Goal: Task Accomplishment & Management: Complete application form

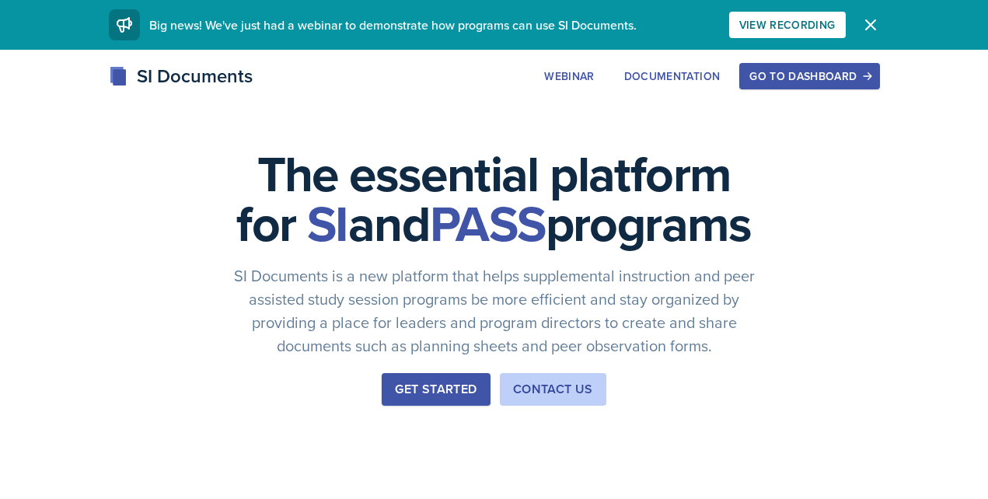
click at [814, 82] on div "Go to Dashboard" at bounding box center [810, 76] width 120 height 12
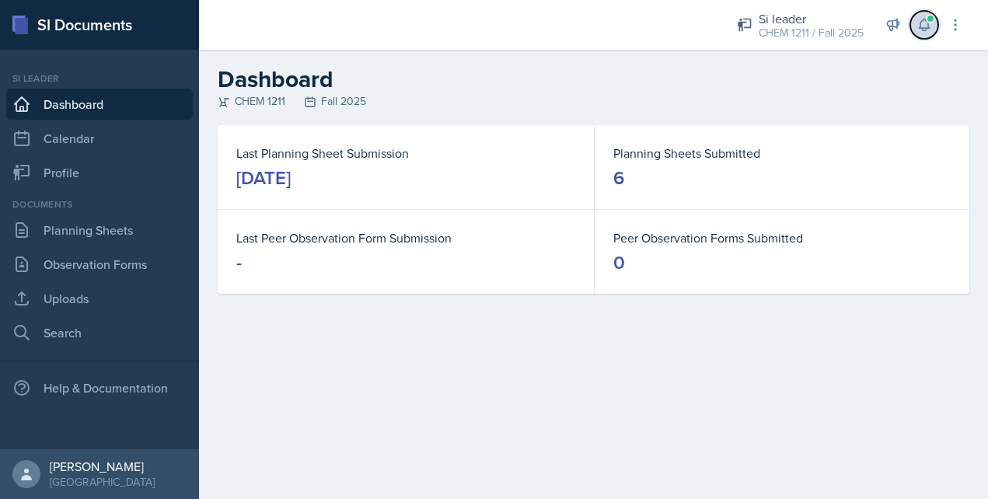
click at [917, 22] on icon at bounding box center [925, 25] width 16 height 16
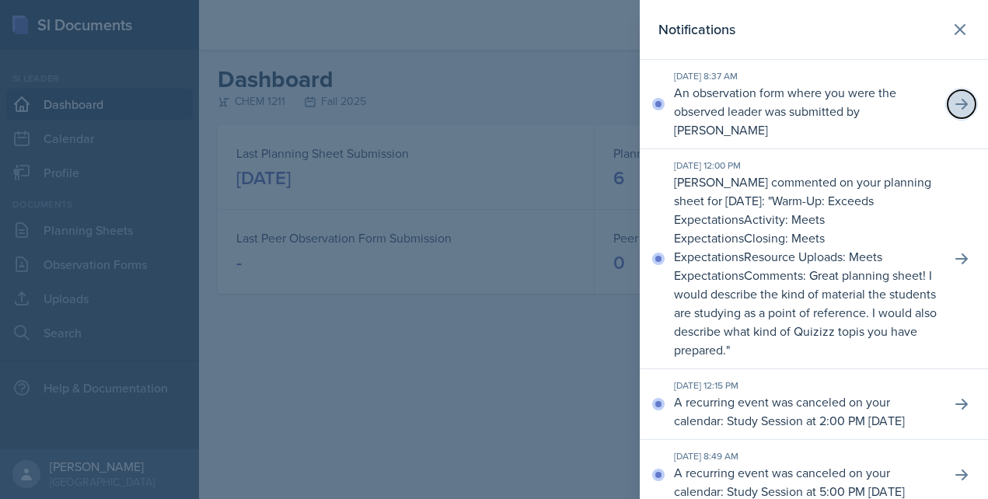
click at [957, 96] on icon at bounding box center [962, 104] width 16 height 16
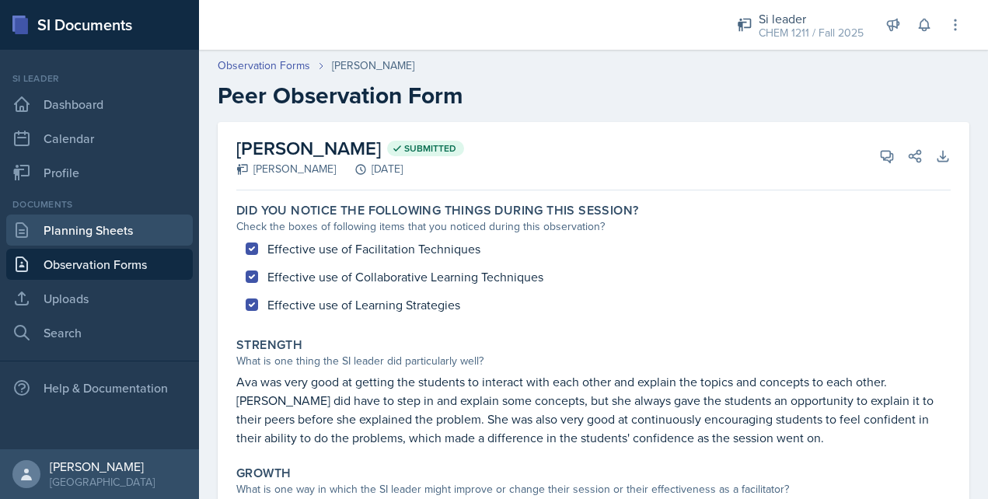
click at [143, 233] on link "Planning Sheets" at bounding box center [99, 230] width 187 height 31
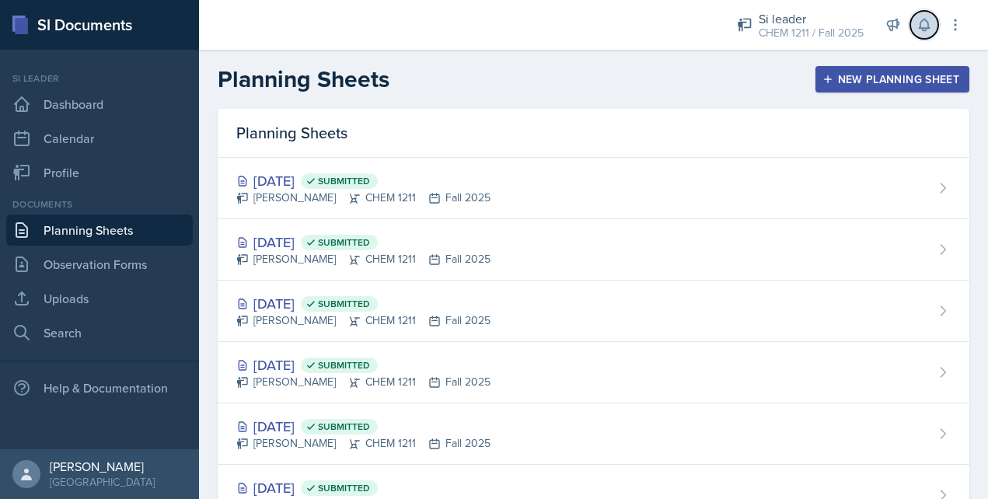
click at [929, 24] on icon at bounding box center [924, 25] width 10 height 12
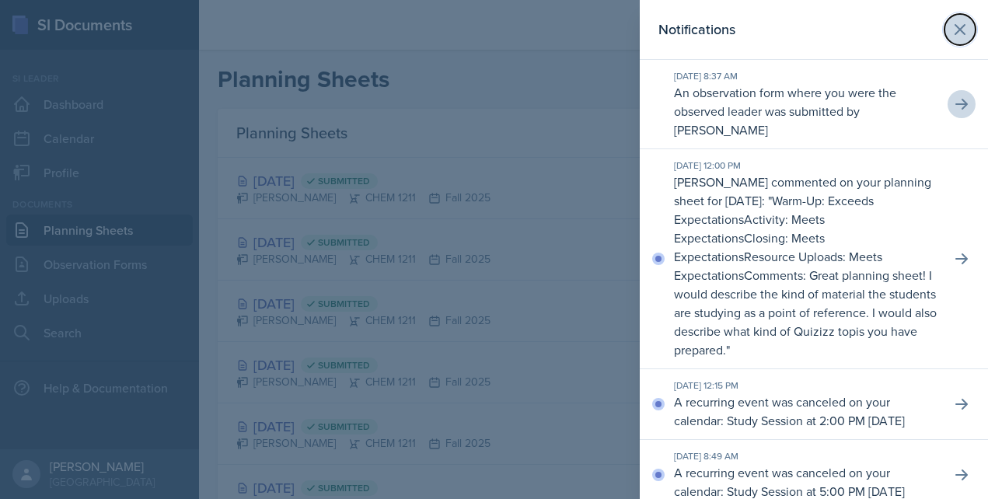
click at [967, 31] on icon at bounding box center [960, 29] width 19 height 19
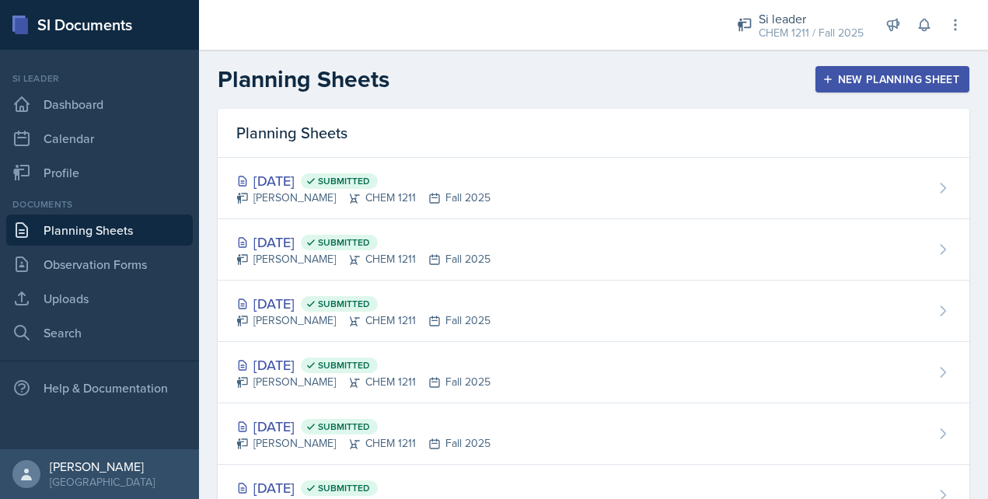
click at [842, 78] on div "New Planning Sheet" at bounding box center [893, 79] width 134 height 12
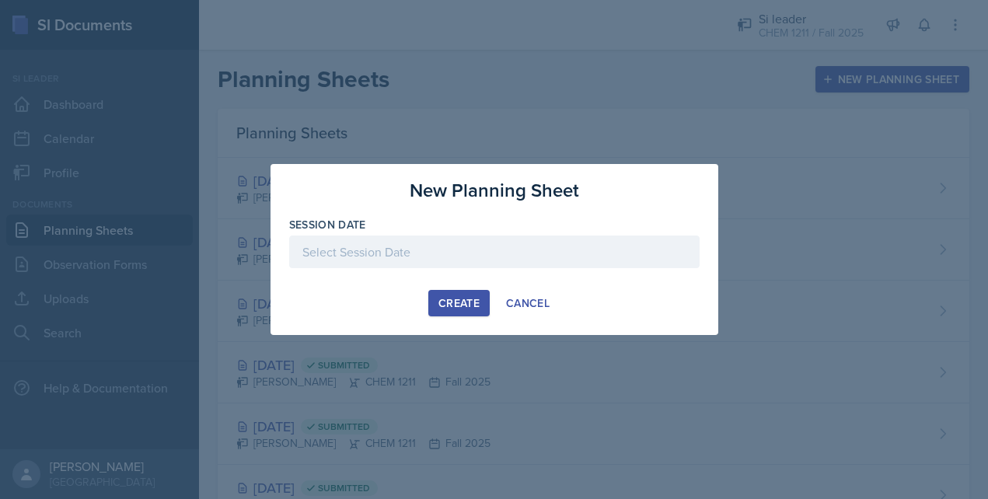
click at [464, 236] on div at bounding box center [494, 252] width 411 height 33
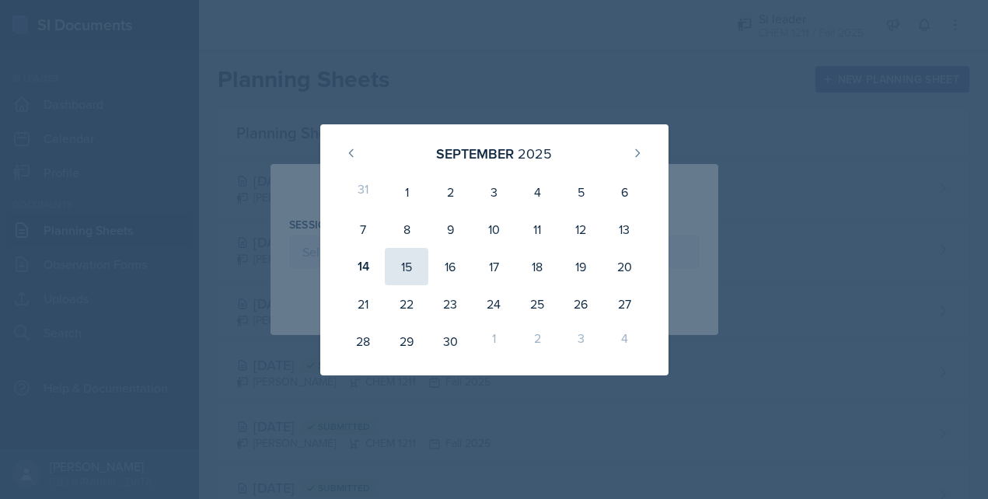
click at [414, 265] on div "15" at bounding box center [407, 266] width 44 height 37
type input "[DATE]"
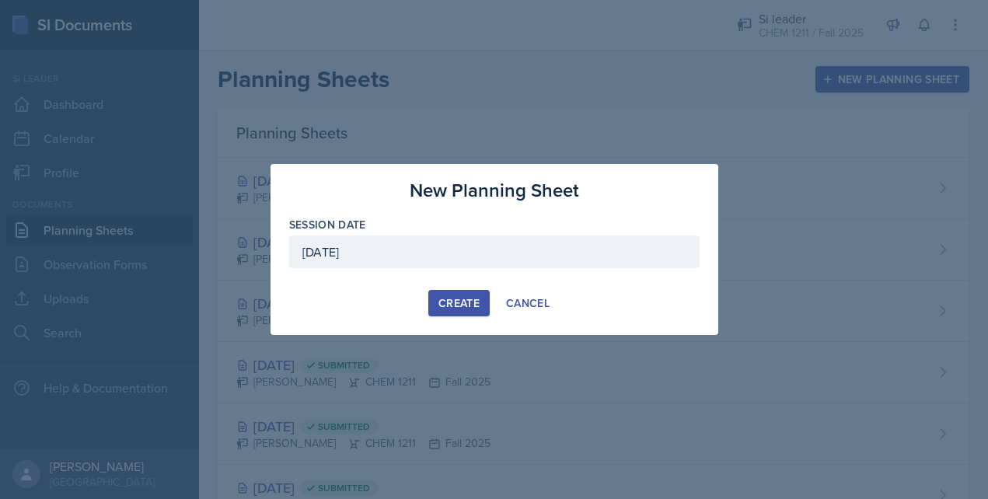
click at [469, 317] on div "New Planning Sheet Session Date [DATE] [DATE] 31 1 2 3 4 5 6 7 8 9 10 11 12 13 …" at bounding box center [495, 249] width 448 height 171
click at [463, 308] on div "Create" at bounding box center [459, 303] width 41 height 12
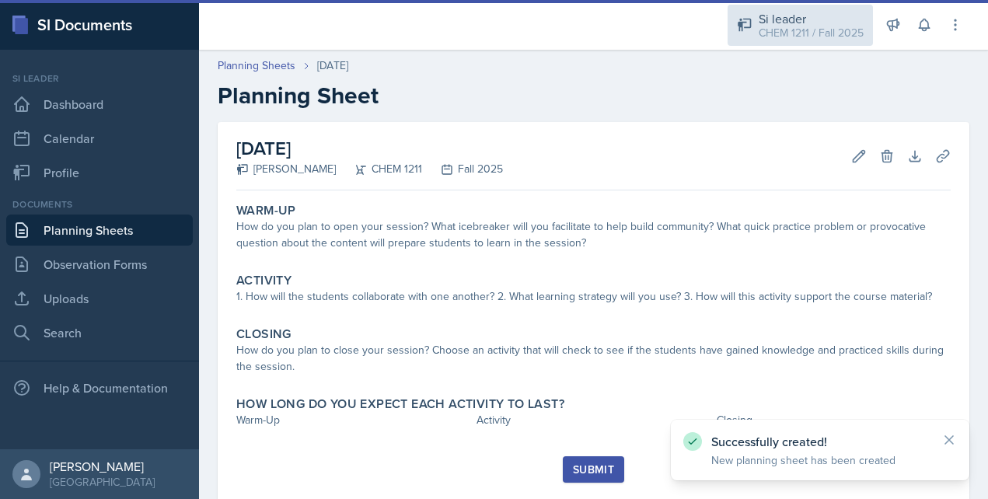
click at [823, 36] on div "CHEM 1211 / Fall 2025" at bounding box center [811, 33] width 105 height 16
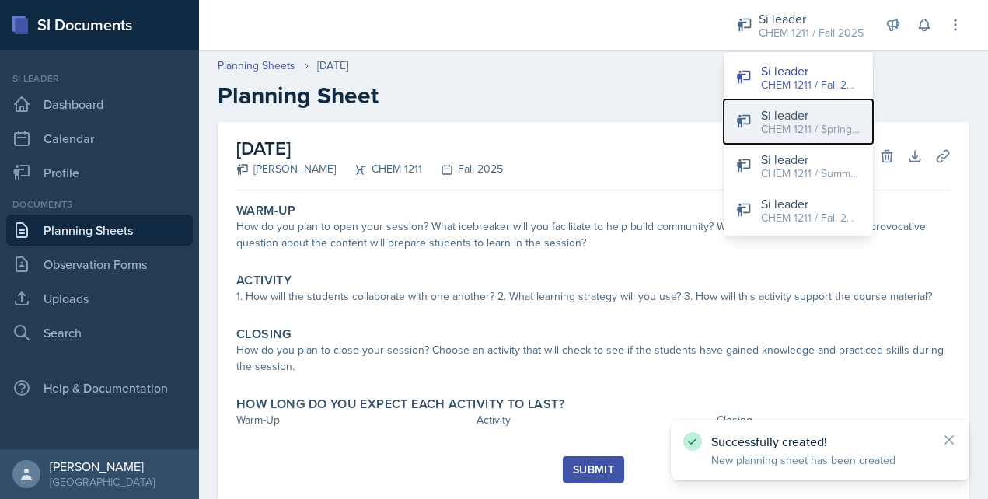
click at [821, 132] on div "CHEM 1211 / Spring 2025" at bounding box center [811, 129] width 100 height 16
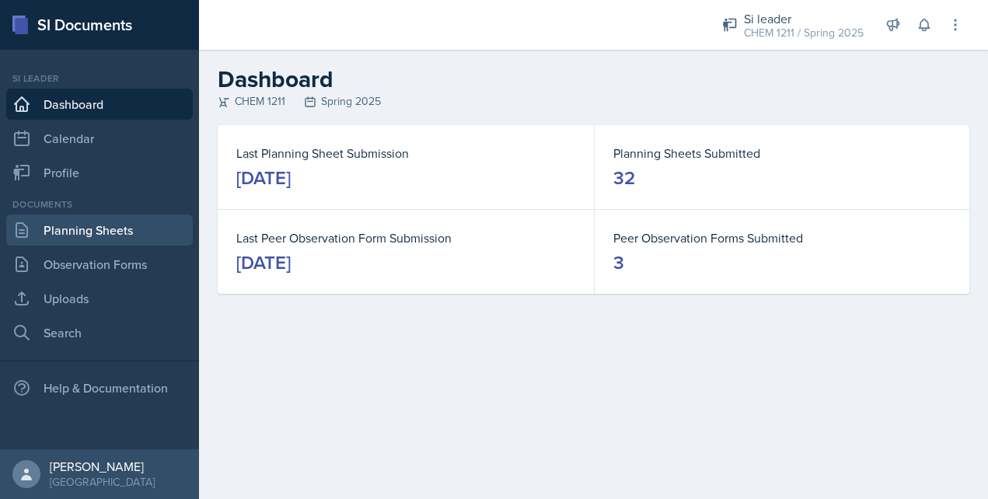
click at [105, 220] on link "Planning Sheets" at bounding box center [99, 230] width 187 height 31
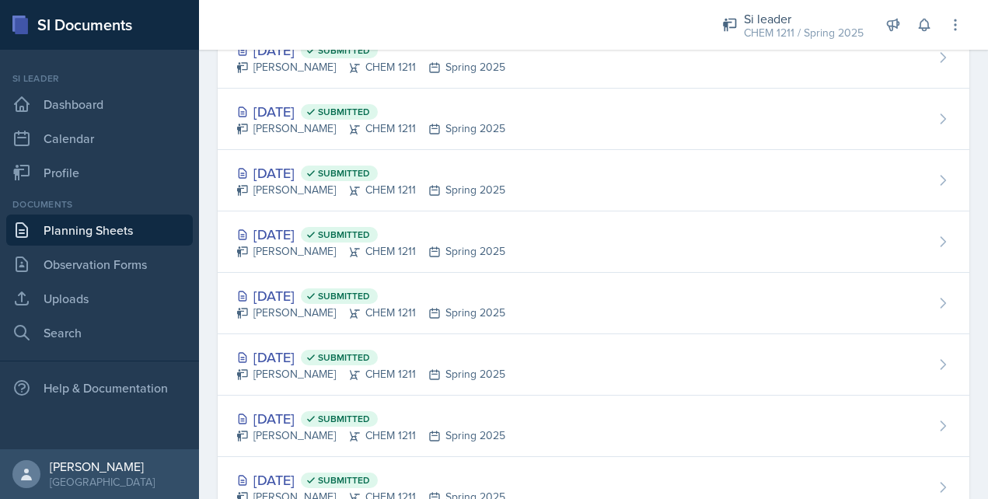
scroll to position [1460, 0]
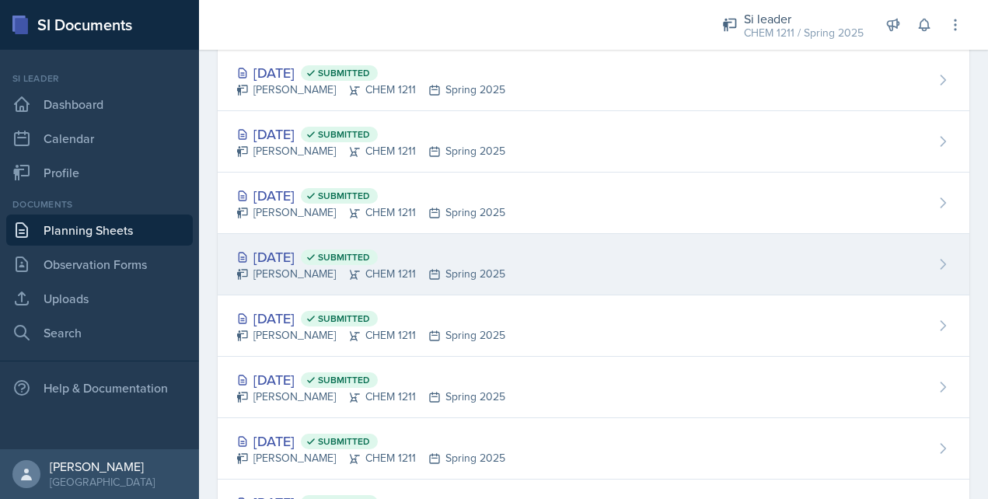
click at [317, 245] on div "[DATE] Submitted [PERSON_NAME] CHEM 1211 Spring 2025" at bounding box center [594, 264] width 752 height 61
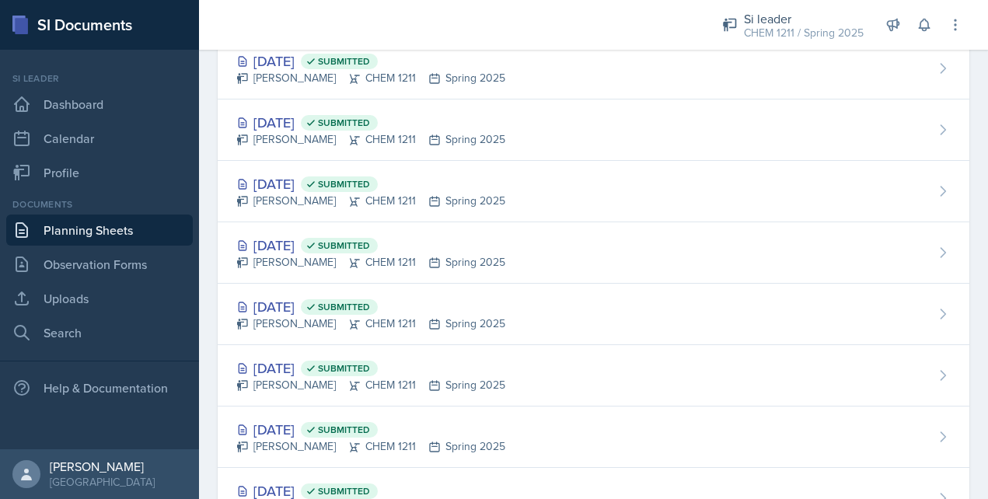
scroll to position [1577, 0]
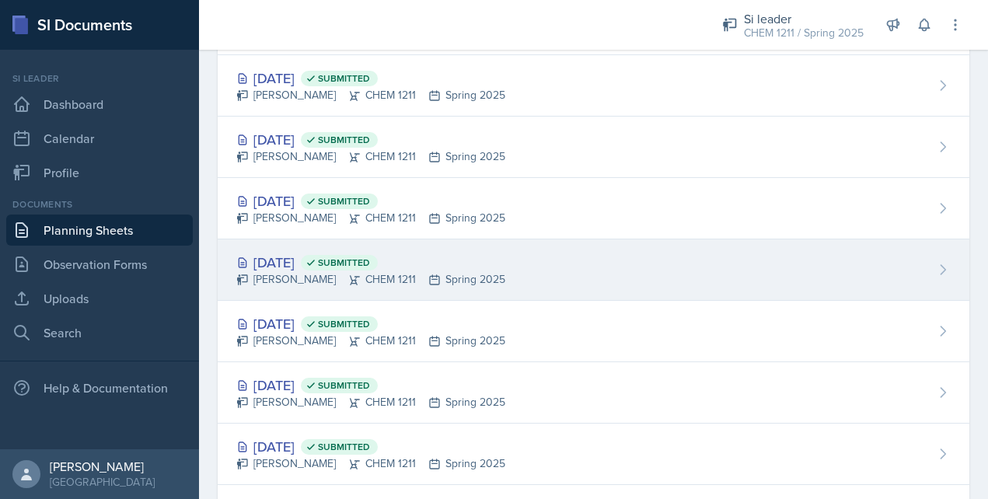
click at [320, 271] on div "[DATE] Submitted" at bounding box center [370, 262] width 269 height 21
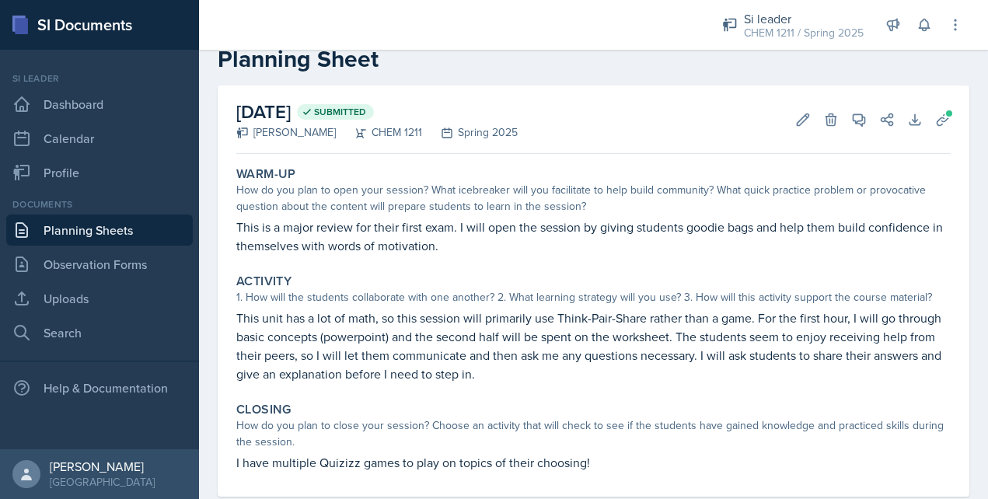
scroll to position [72, 0]
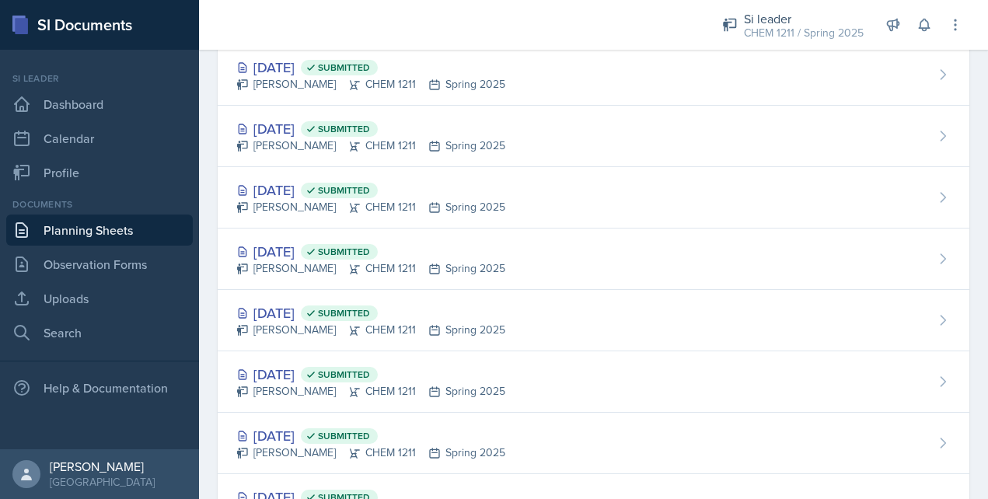
scroll to position [1722, 0]
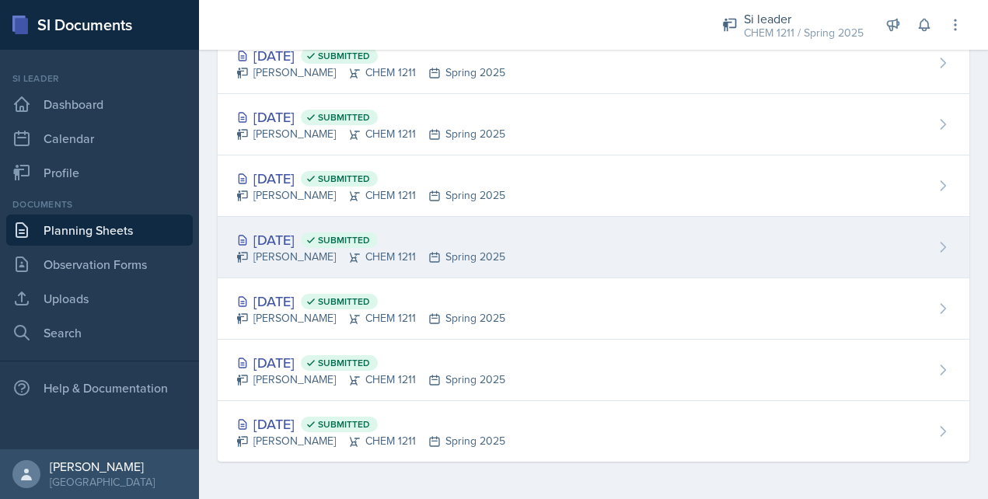
click at [323, 236] on div "[DATE] Submitted" at bounding box center [370, 239] width 269 height 21
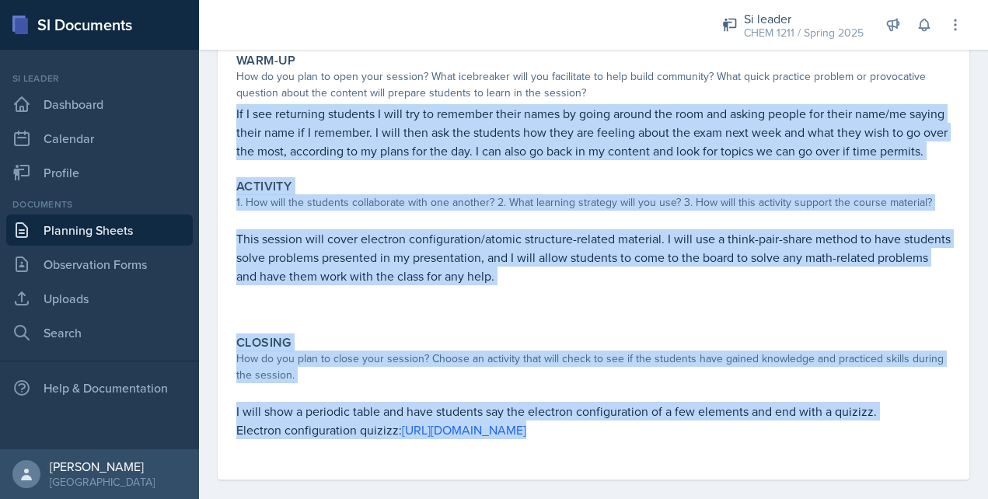
scroll to position [168, 0]
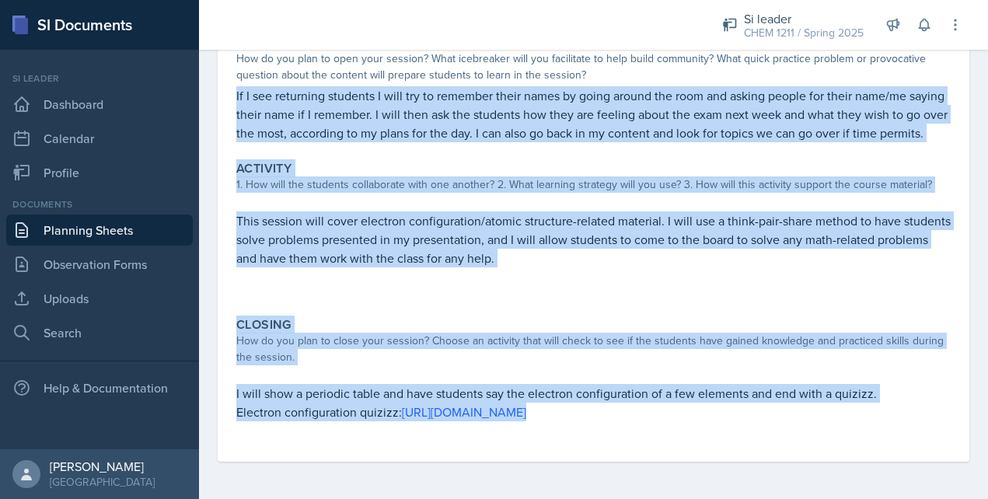
drag, startPoint x: 236, startPoint y: 169, endPoint x: 813, endPoint y: 509, distance: 669.6
click at [813, 498] on html "SI Documents Si leader Dashboard Calendar Profile Documents Planning Sheets Obs…" at bounding box center [494, 249] width 988 height 499
copy div "If I see returning students I will try to remember their names by going around …"
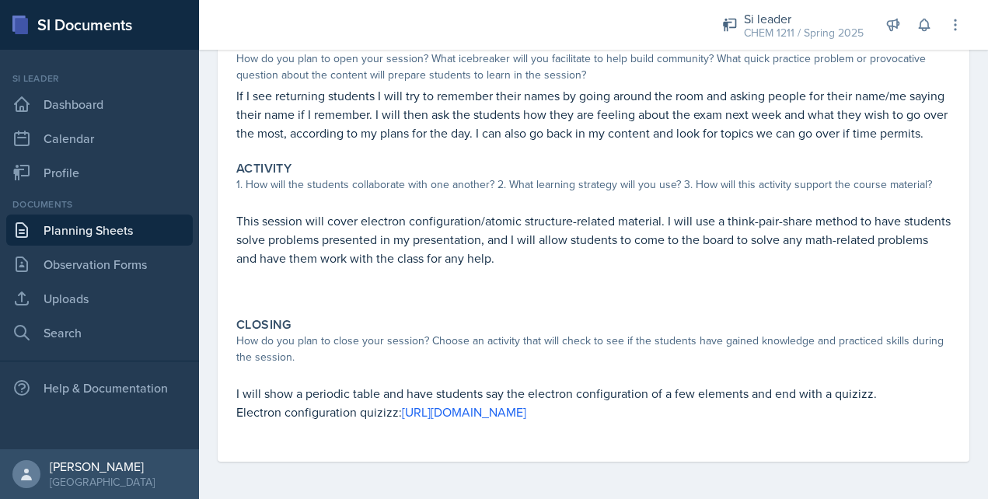
click at [777, 305] on div "Warm-Up How do you plan to open your session? What icebreaker will you facilita…" at bounding box center [593, 245] width 715 height 433
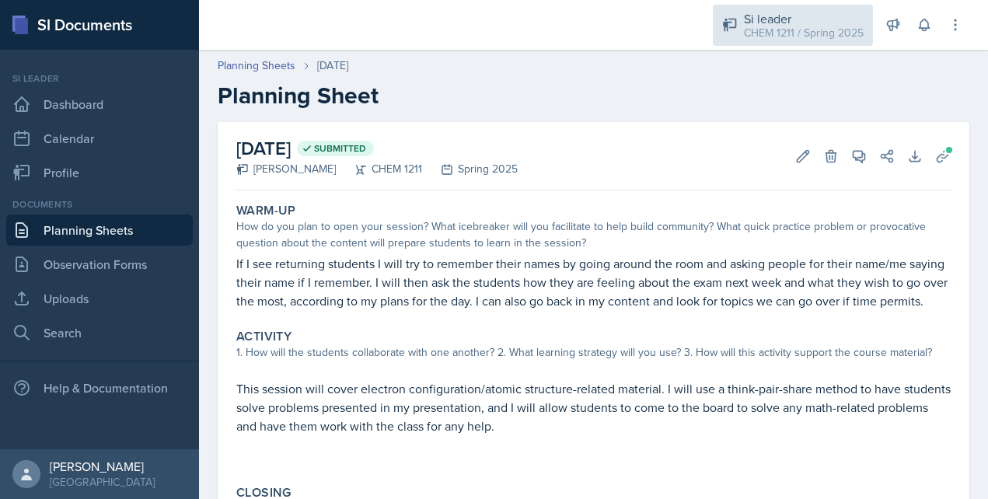
click at [796, 20] on div "Si leader" at bounding box center [804, 18] width 120 height 19
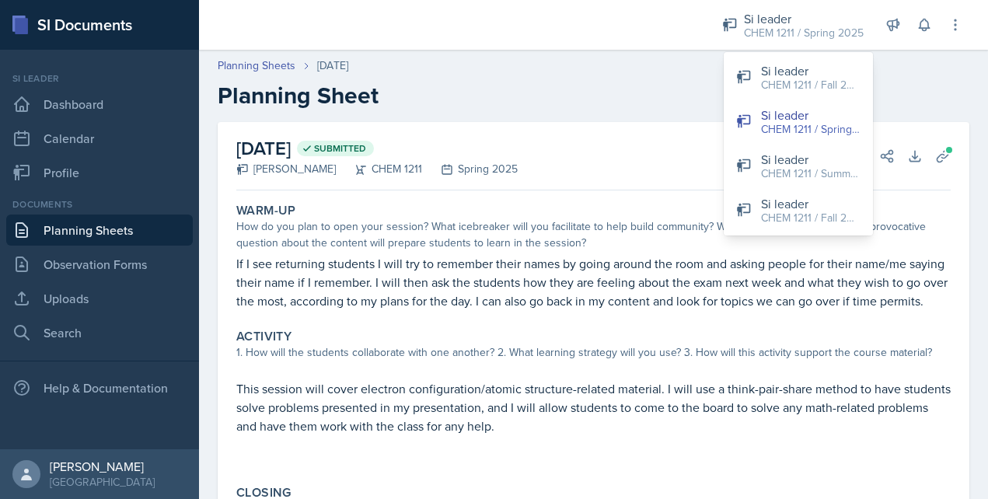
click at [838, 300] on p "If I see returning students I will try to remember their names by going around …" at bounding box center [593, 282] width 715 height 56
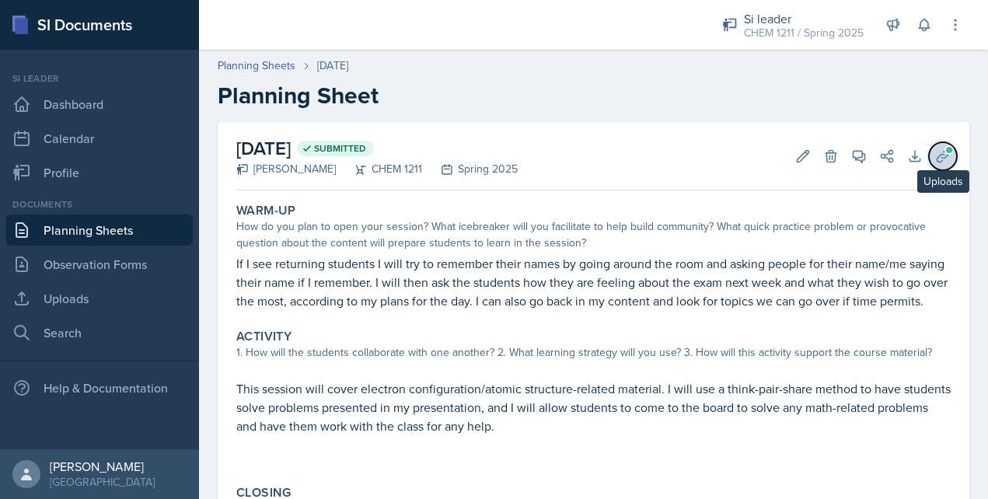
click at [943, 156] on icon at bounding box center [944, 157] width 16 height 16
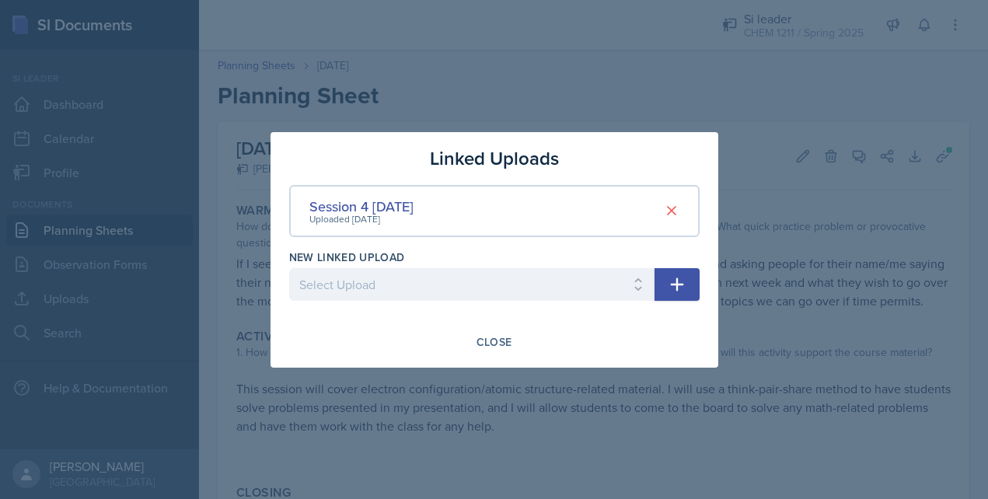
click at [391, 212] on div "Uploaded [DATE]" at bounding box center [362, 219] width 104 height 14
click at [388, 205] on div "Session 4 [DATE]" at bounding box center [362, 206] width 104 height 21
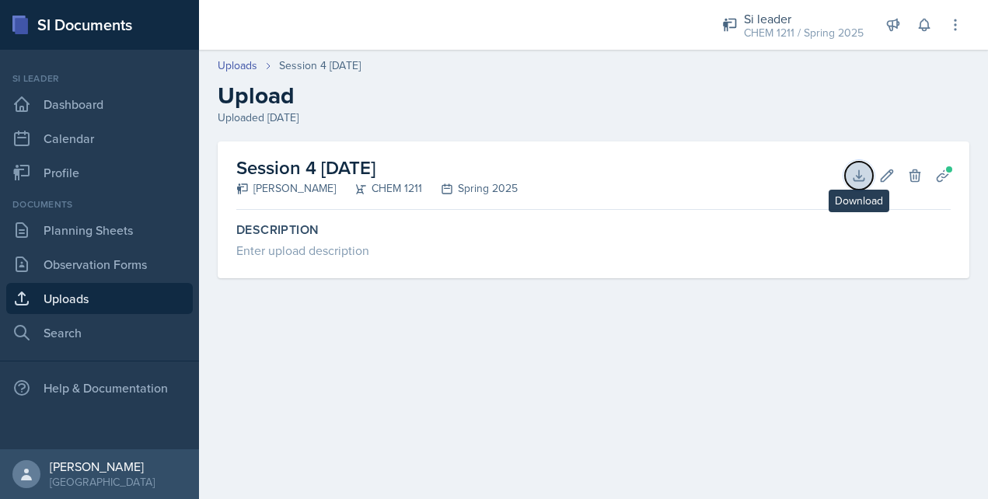
click at [856, 168] on icon at bounding box center [860, 176] width 16 height 16
click at [804, 79] on div "Uploads Session 4 [DATE] Upload Uploaded [DATE]" at bounding box center [593, 92] width 789 height 68
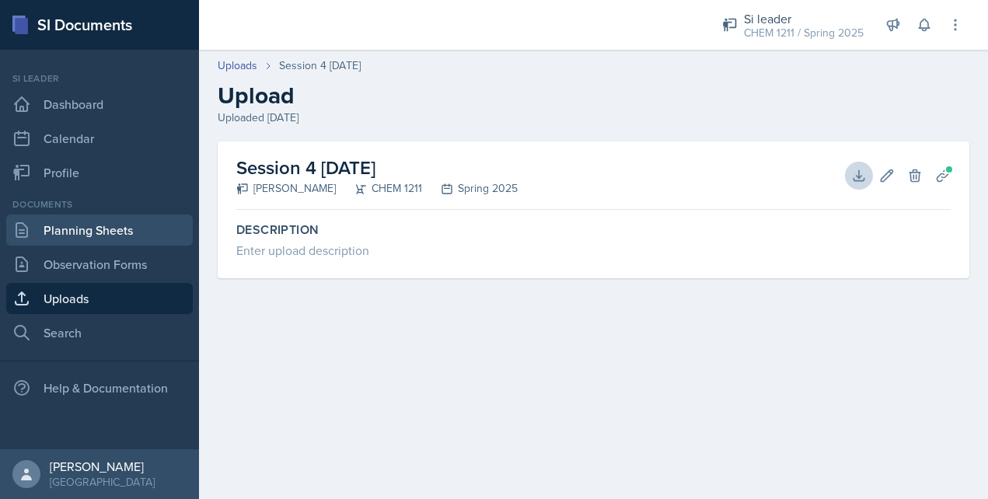
click at [114, 228] on link "Planning Sheets" at bounding box center [99, 230] width 187 height 31
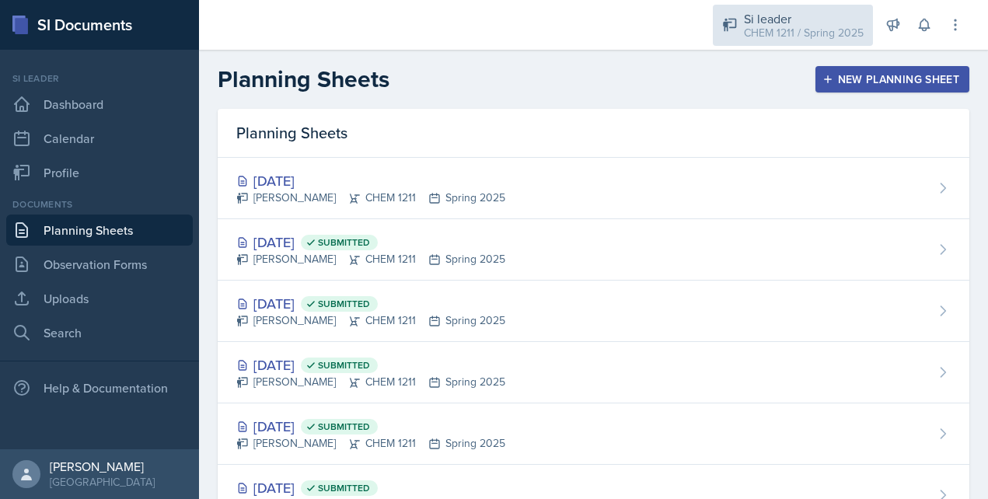
click at [808, 36] on div "CHEM 1211 / Spring 2025" at bounding box center [804, 33] width 120 height 16
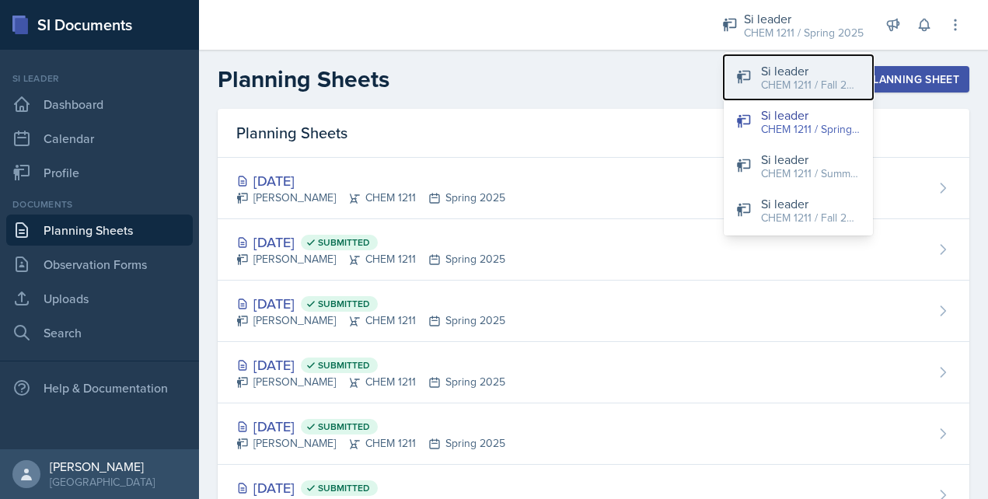
click at [800, 88] on div "CHEM 1211 / Fall 2025" at bounding box center [811, 85] width 100 height 16
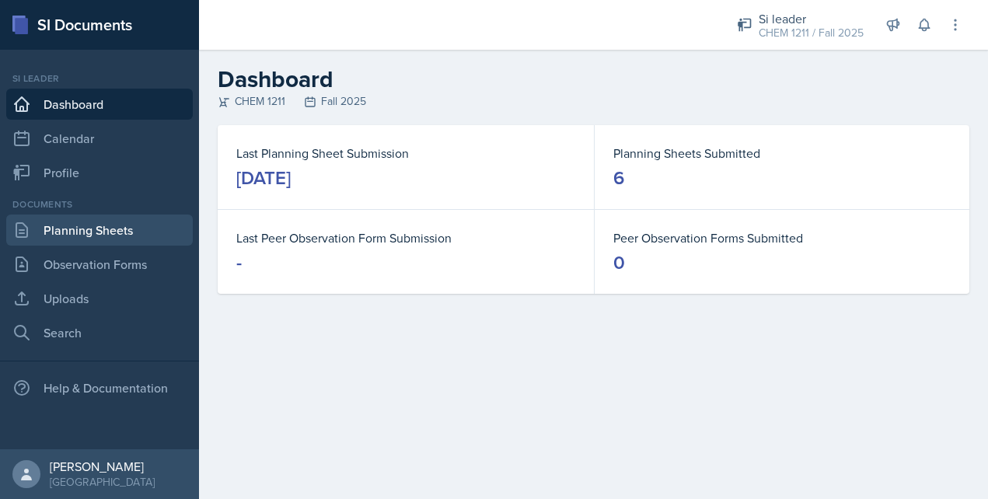
click at [112, 232] on link "Planning Sheets" at bounding box center [99, 230] width 187 height 31
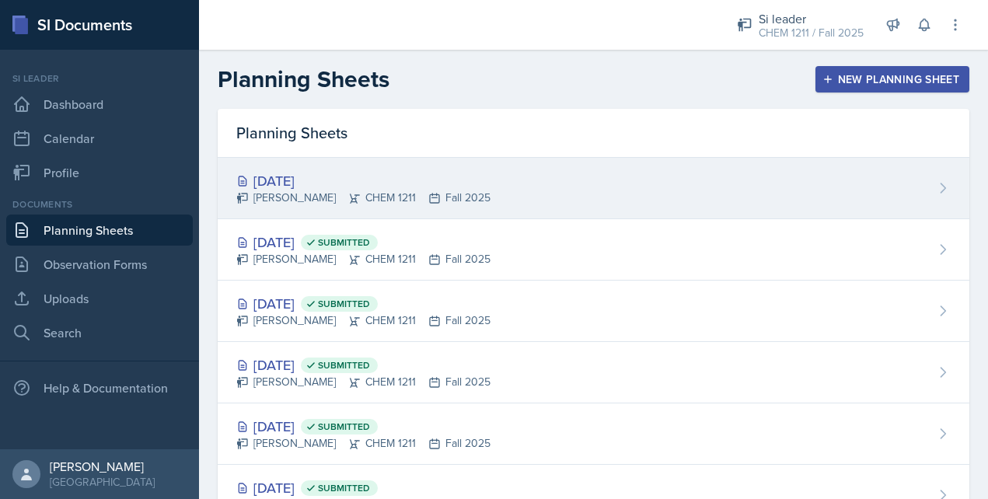
click at [320, 187] on div "[DATE]" at bounding box center [363, 180] width 254 height 21
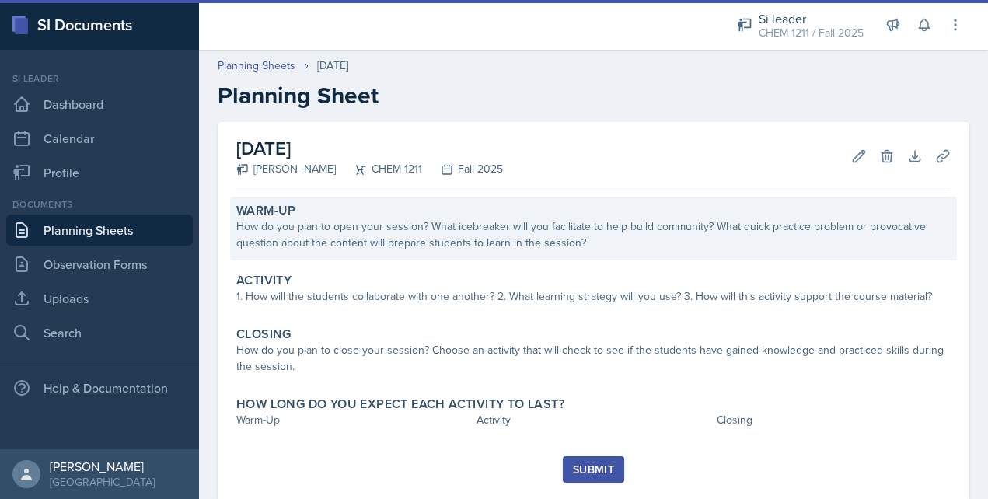
click at [492, 221] on div "How do you plan to open your session? What icebreaker will you facilitate to he…" at bounding box center [593, 235] width 715 height 33
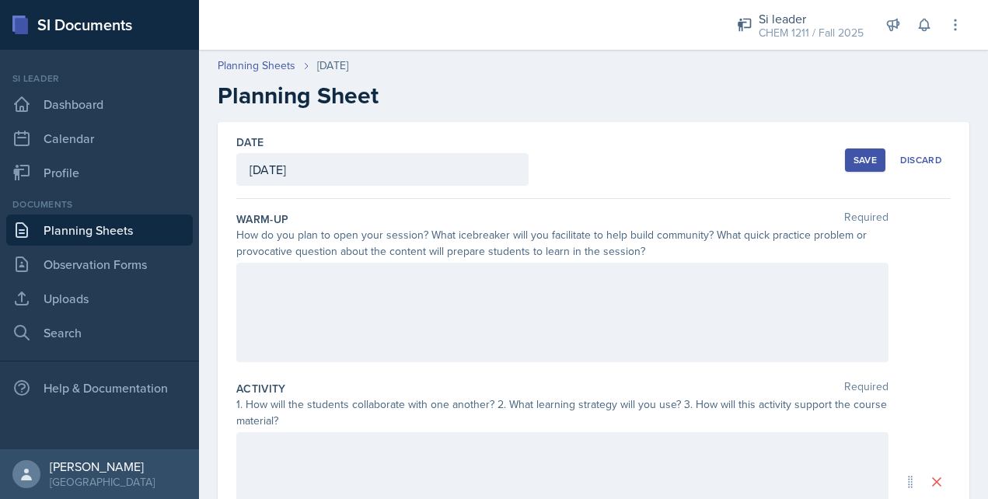
click at [440, 317] on div at bounding box center [562, 313] width 652 height 100
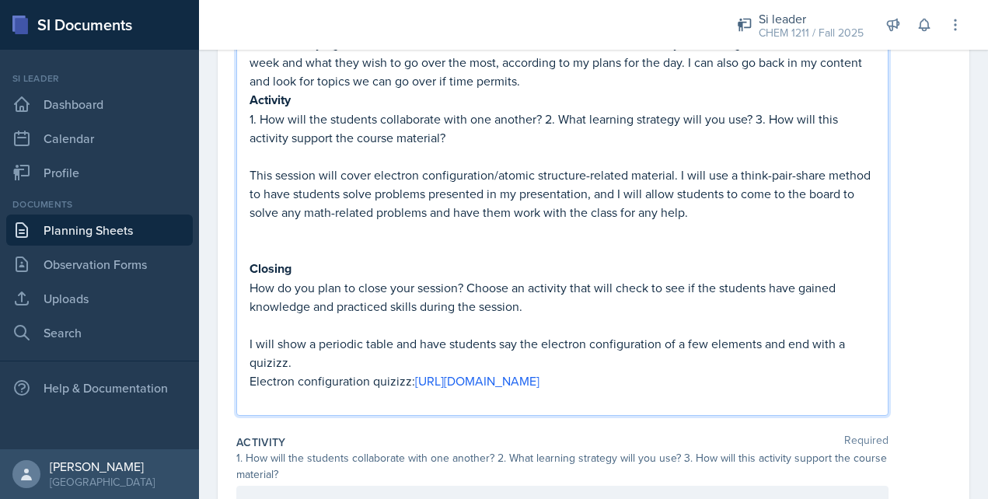
scroll to position [284, 0]
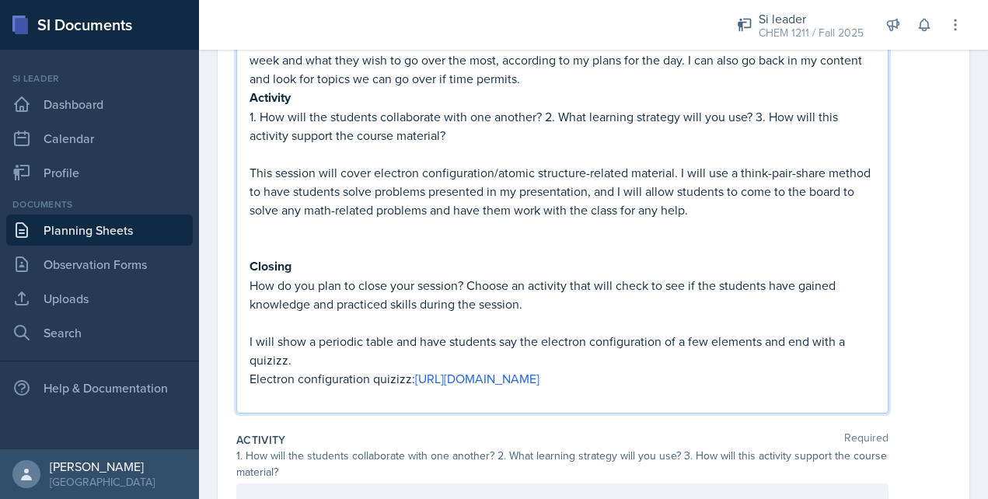
drag, startPoint x: 798, startPoint y: 380, endPoint x: 191, endPoint y: 89, distance: 673.0
click at [191, 89] on div "SI Documents Si leader Dashboard Calendar Profile Documents Planning Sheets Obs…" at bounding box center [494, 249] width 988 height 499
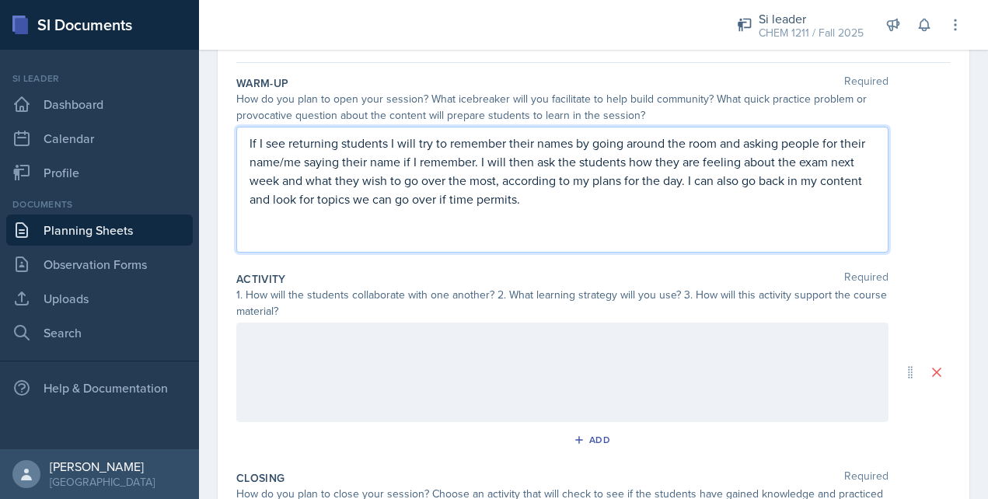
scroll to position [114, 0]
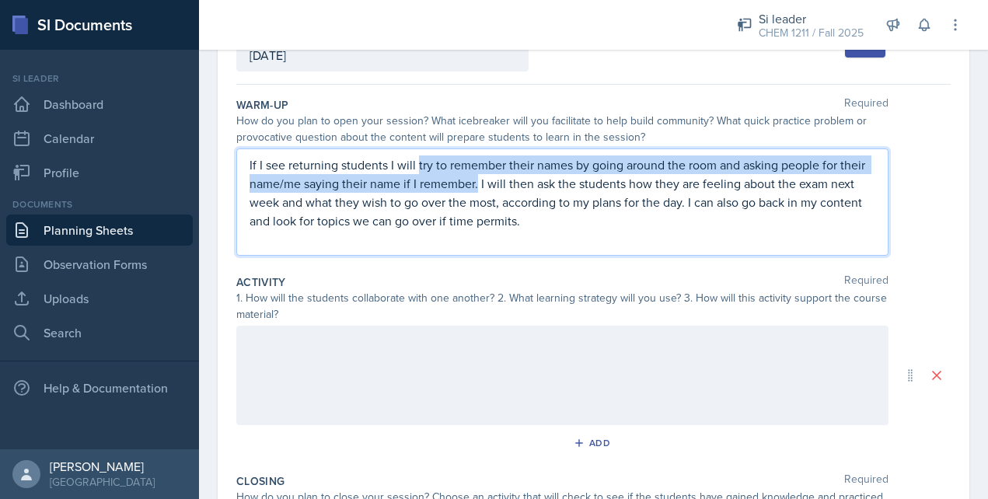
drag, startPoint x: 479, startPoint y: 187, endPoint x: 418, endPoint y: 168, distance: 64.2
click at [418, 168] on p "If I see returning students I will try to remember their names by going around …" at bounding box center [563, 193] width 626 height 75
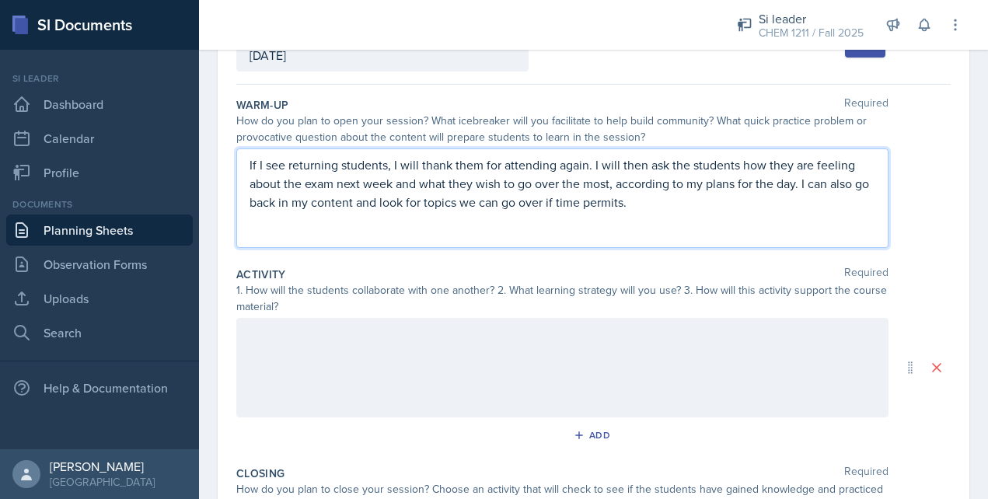
click at [379, 229] on p at bounding box center [563, 221] width 626 height 19
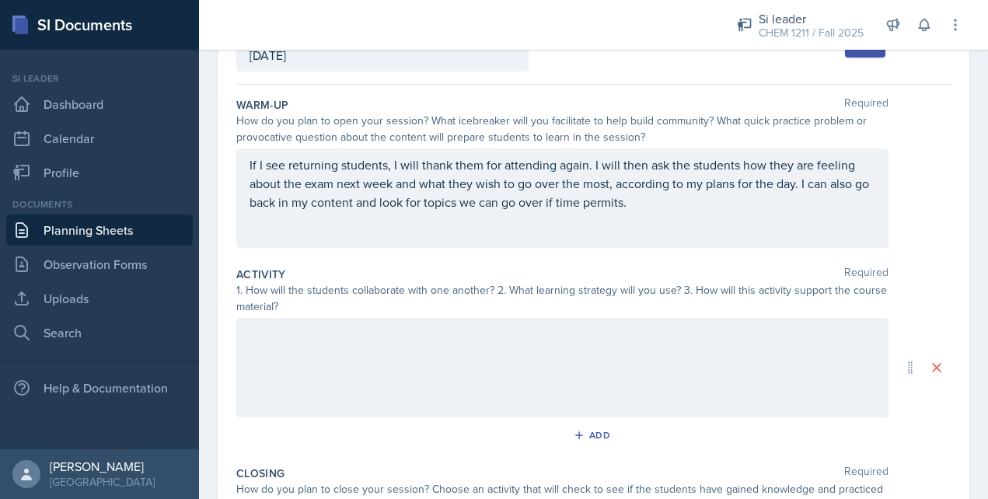
click at [374, 369] on div at bounding box center [562, 368] width 652 height 100
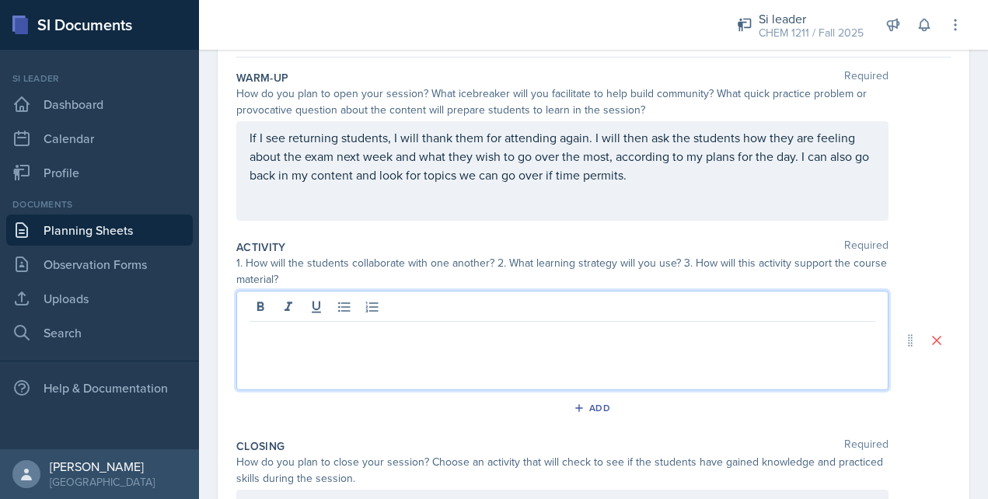
scroll to position [344, 0]
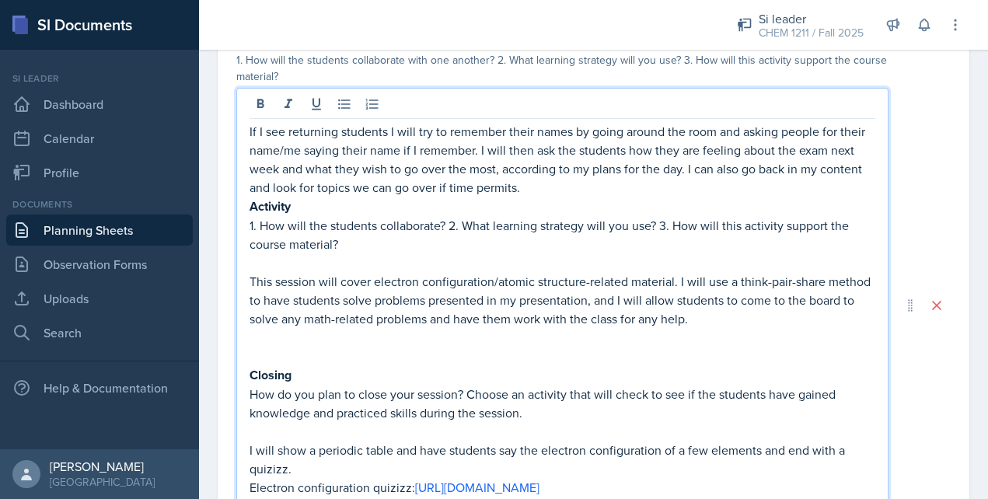
click at [372, 248] on p "1. How will the students collaborate? 2. What learning strategy will you use? 3…" at bounding box center [563, 234] width 626 height 37
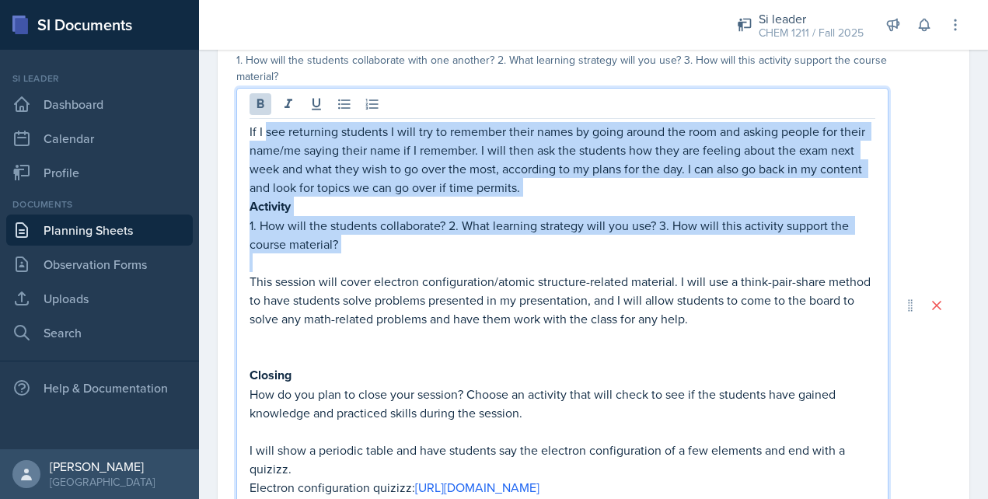
drag, startPoint x: 372, startPoint y: 248, endPoint x: 266, endPoint y: 140, distance: 151.8
click at [266, 140] on div "If I see returning students I will try to remember their names by going around …" at bounding box center [563, 318] width 626 height 393
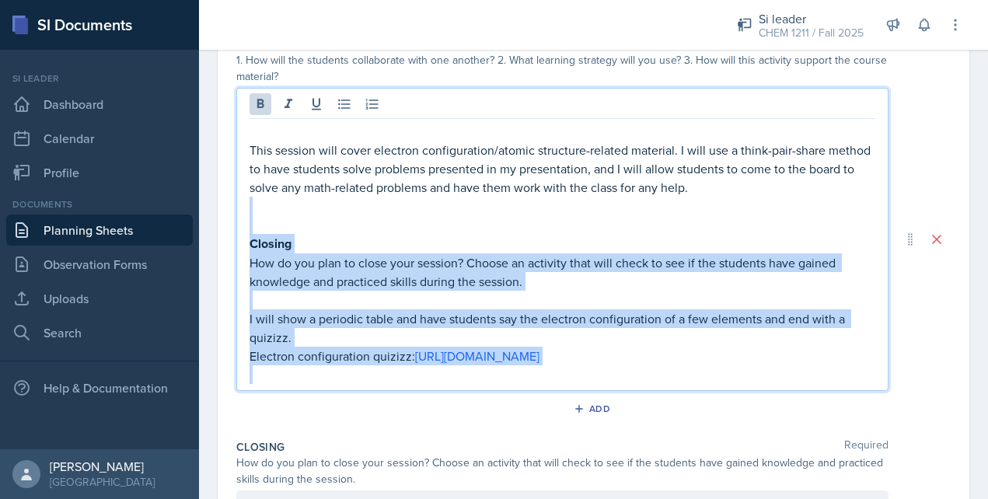
drag, startPoint x: 799, startPoint y: 368, endPoint x: 254, endPoint y: 212, distance: 566.3
click at [254, 212] on div "This session will cover electron configuration/atomic structure-related materia…" at bounding box center [563, 253] width 626 height 262
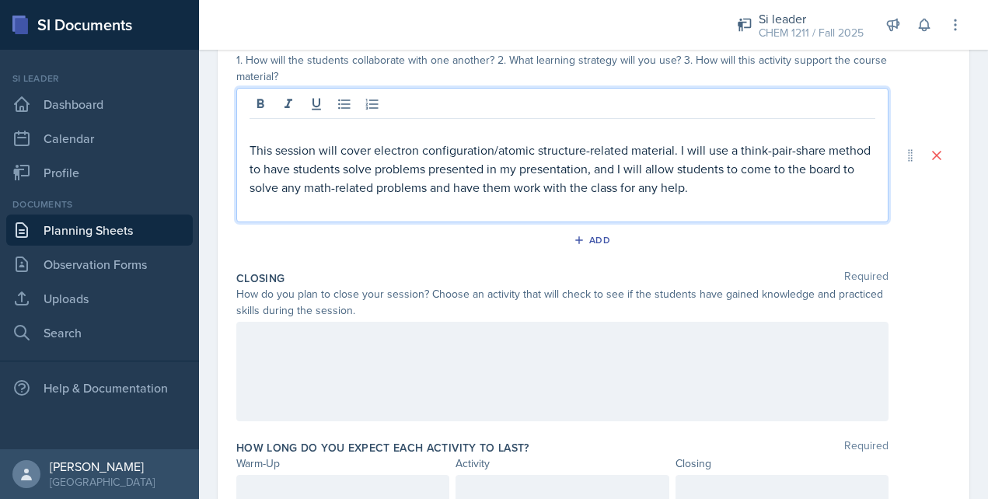
click at [251, 145] on p "This session will cover electron configuration/atomic structure-related materia…" at bounding box center [563, 169] width 626 height 56
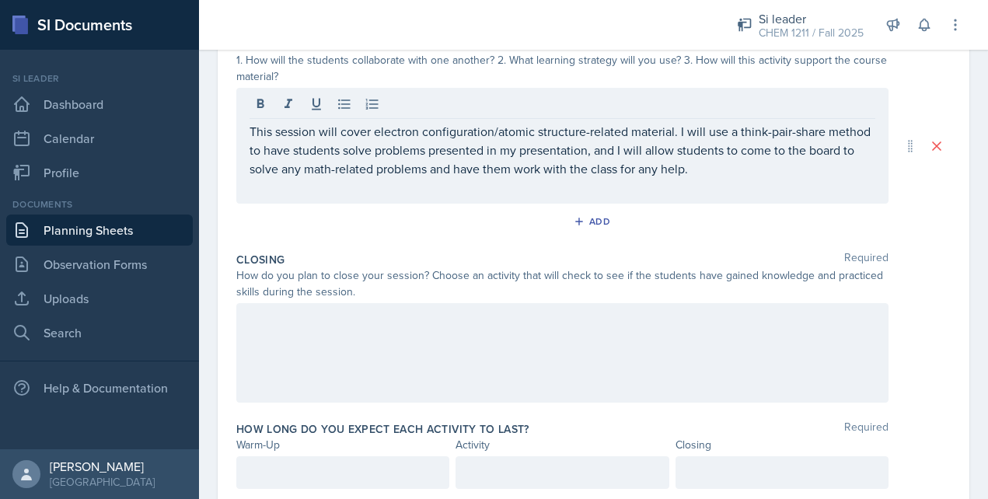
click at [582, 350] on div at bounding box center [562, 353] width 652 height 100
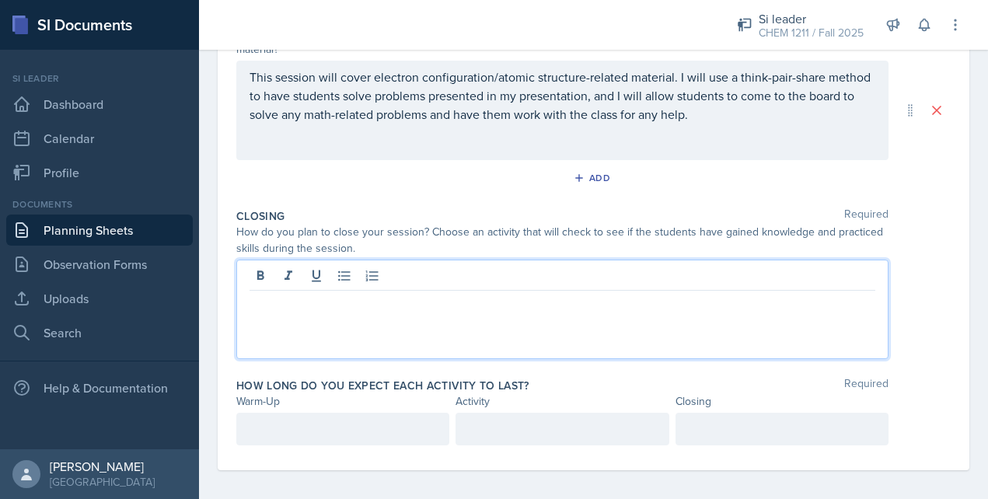
scroll to position [544, 0]
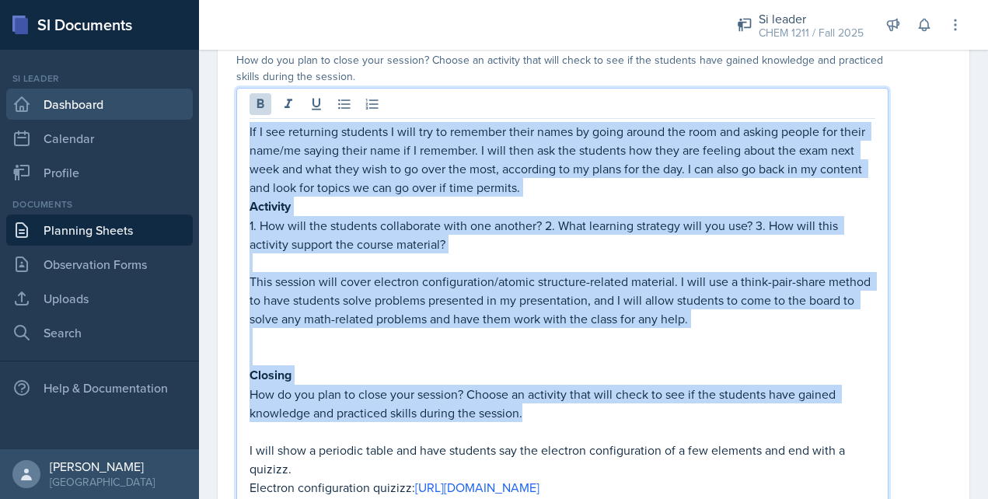
drag, startPoint x: 568, startPoint y: 420, endPoint x: 186, endPoint y: 99, distance: 499.5
click at [185, 97] on div "SI Documents Si leader Dashboard Calendar Profile Documents Planning Sheets Obs…" at bounding box center [494, 249] width 988 height 499
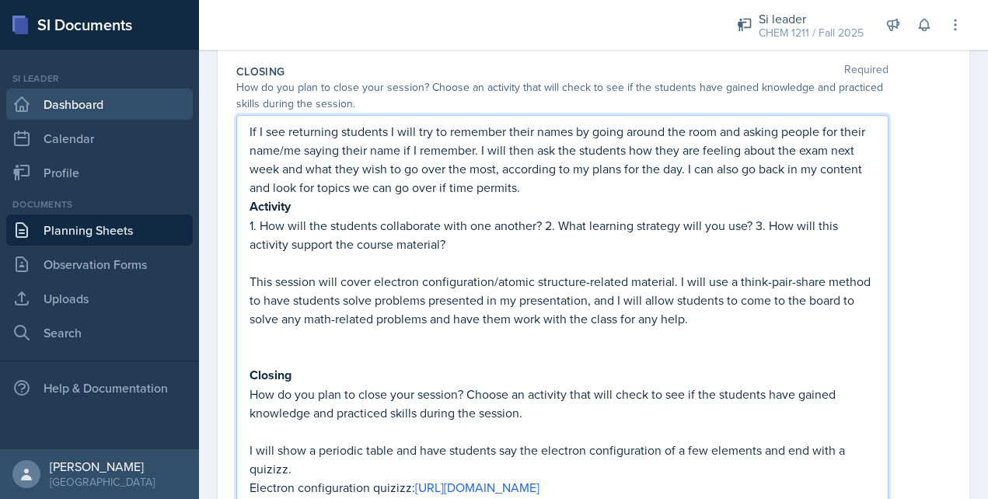
scroll to position [407, 0]
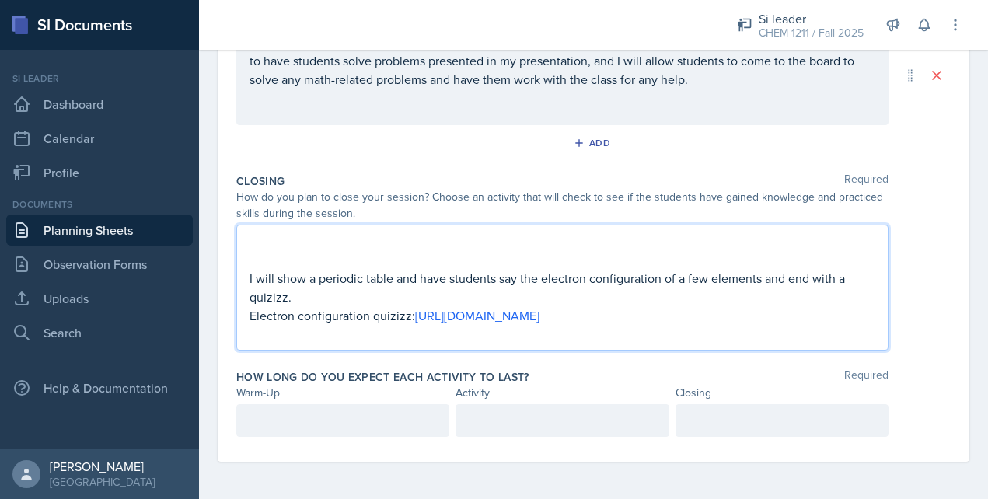
click at [247, 278] on div "I will show a periodic table and have students say the electron configuration o…" at bounding box center [562, 288] width 652 height 126
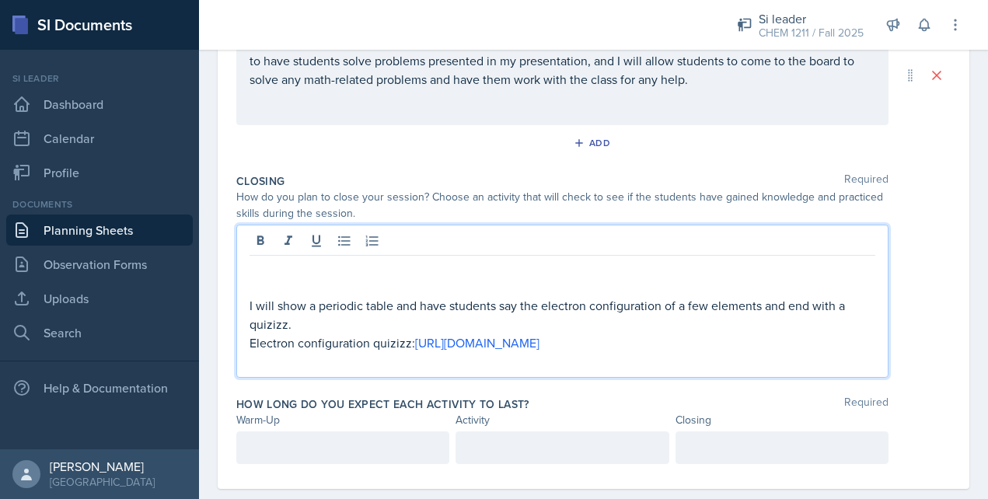
scroll to position [434, 0]
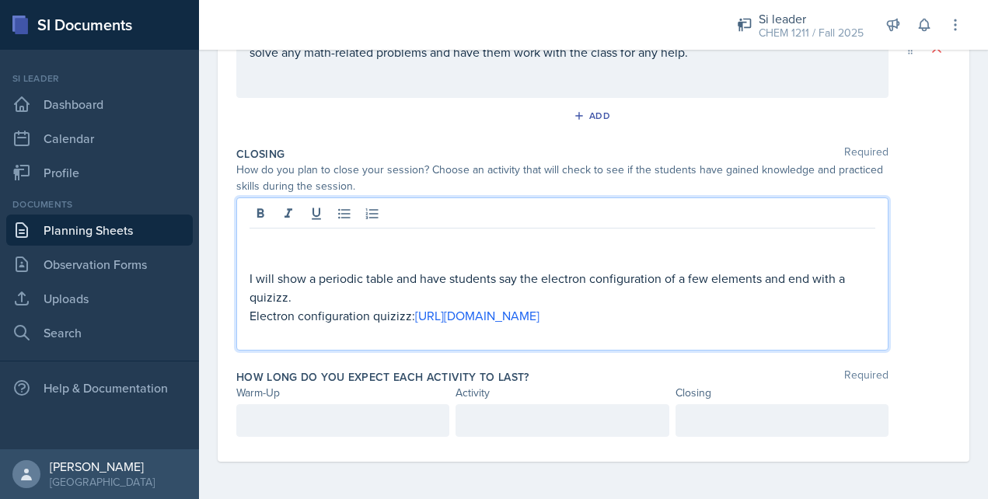
click at [250, 285] on p "I will show a periodic table and have students say the electron configuration o…" at bounding box center [563, 287] width 626 height 37
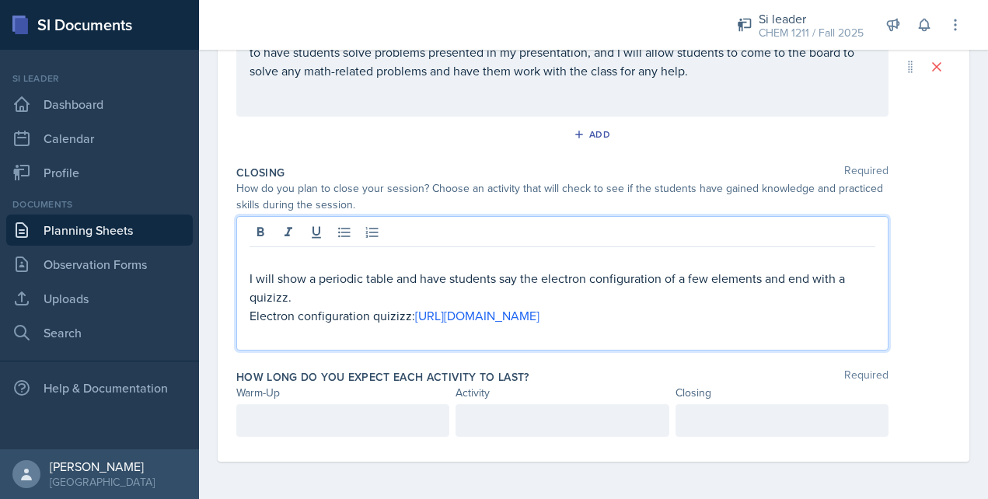
scroll to position [397, 0]
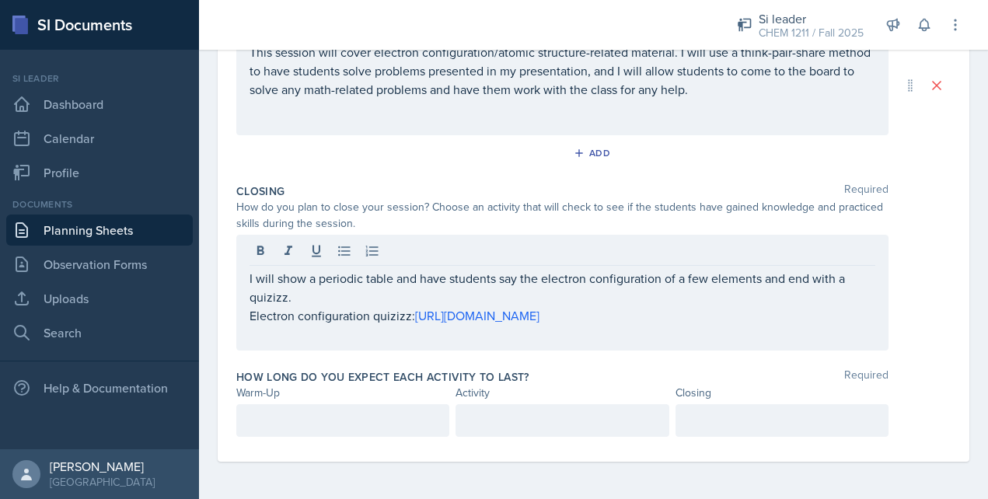
click at [418, 181] on div "Closing Required How do you plan to close your session? Choose an activity that…" at bounding box center [593, 270] width 715 height 186
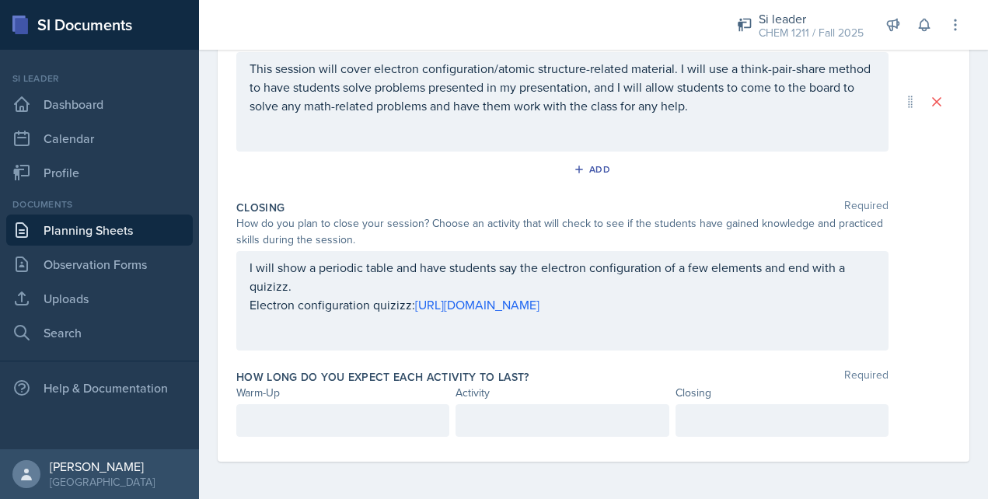
click at [246, 268] on div "I will show a periodic table and have students say the electron configuration o…" at bounding box center [562, 301] width 652 height 100
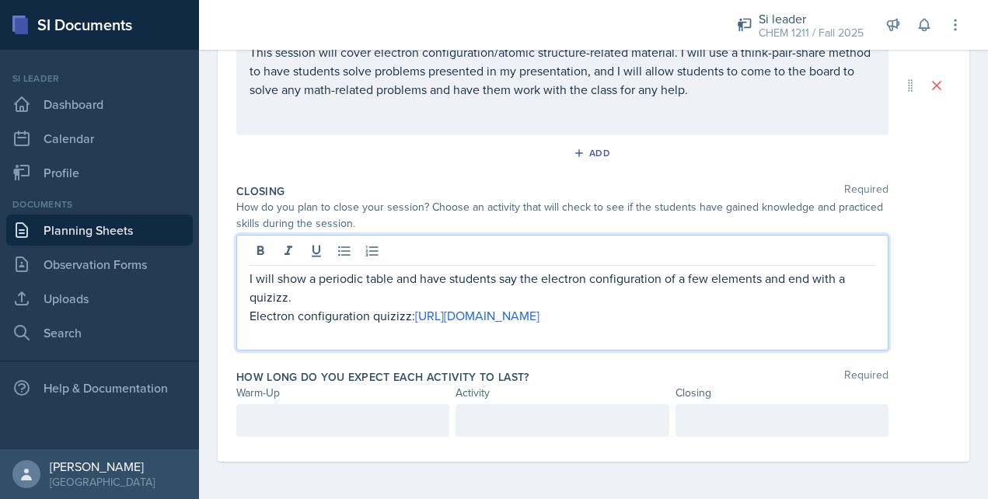
click at [362, 119] on div "This session will cover electron configuration/atomic structure-related materia…" at bounding box center [562, 86] width 652 height 100
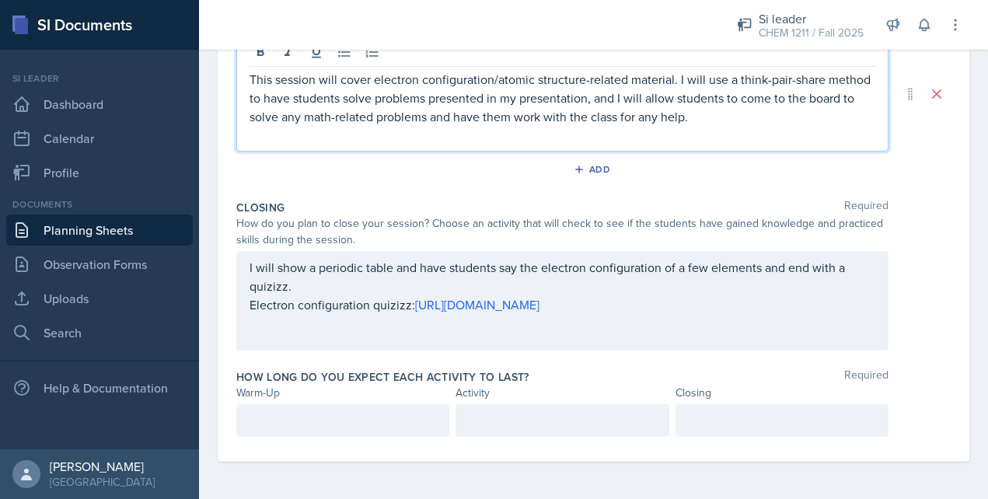
click at [317, 213] on div "Closing Required" at bounding box center [593, 208] width 715 height 16
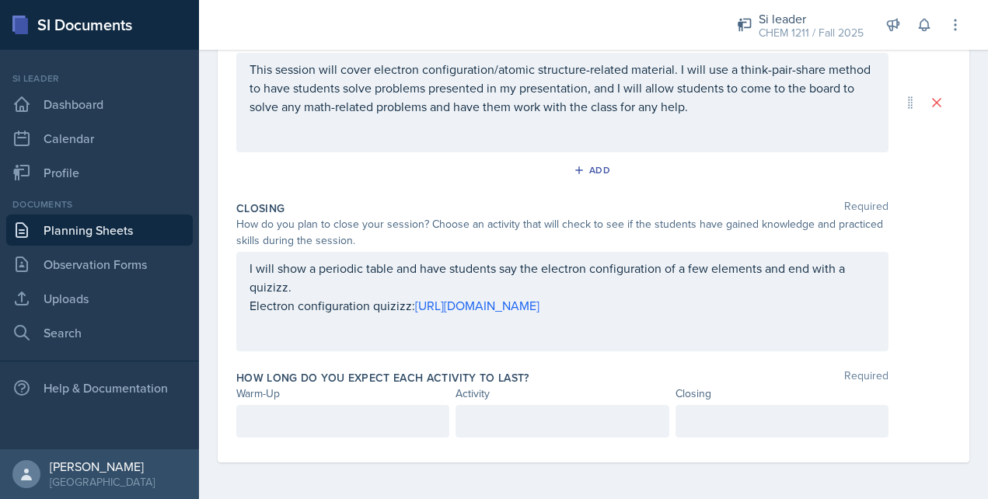
scroll to position [380, 0]
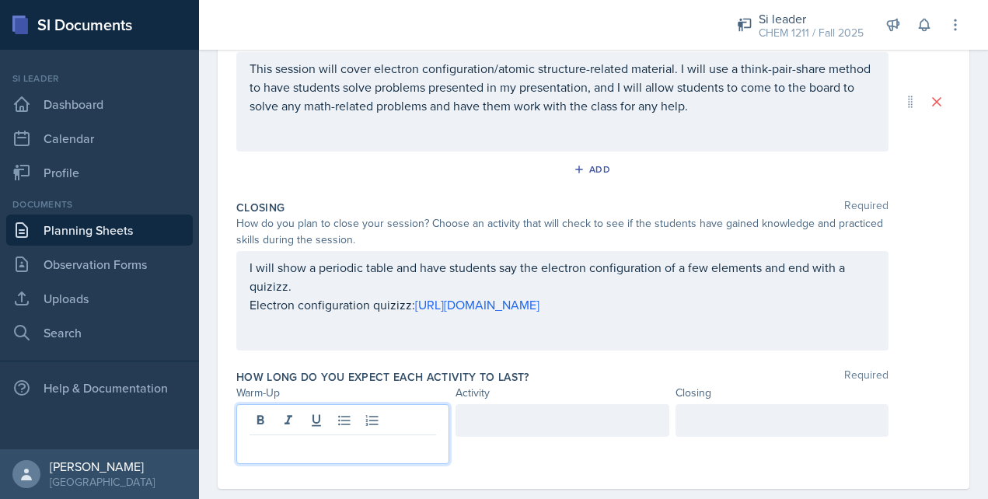
click at [259, 439] on p at bounding box center [343, 448] width 187 height 19
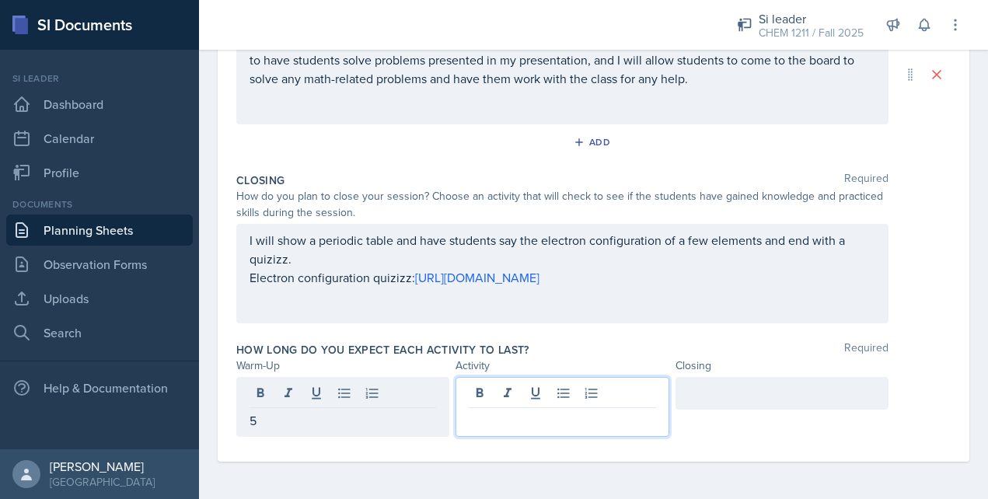
click at [494, 391] on div at bounding box center [562, 407] width 213 height 60
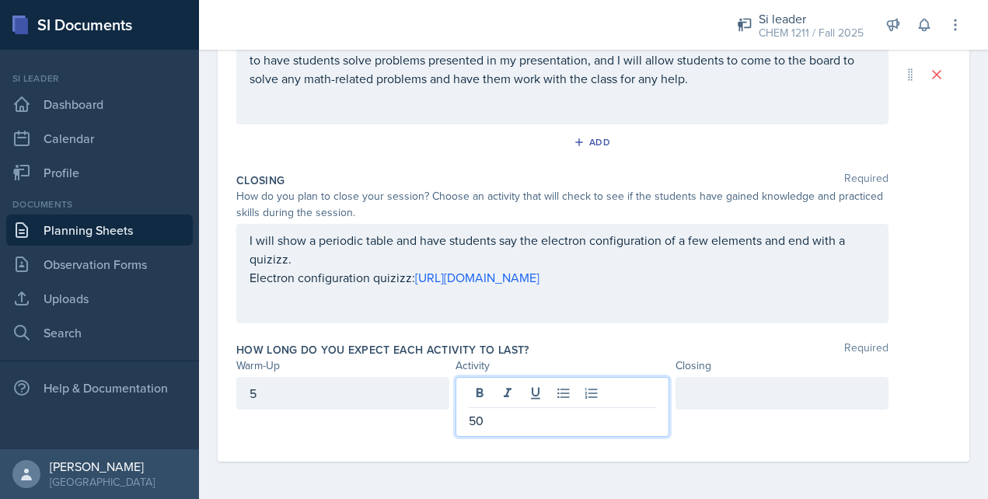
click at [747, 400] on div at bounding box center [782, 393] width 213 height 33
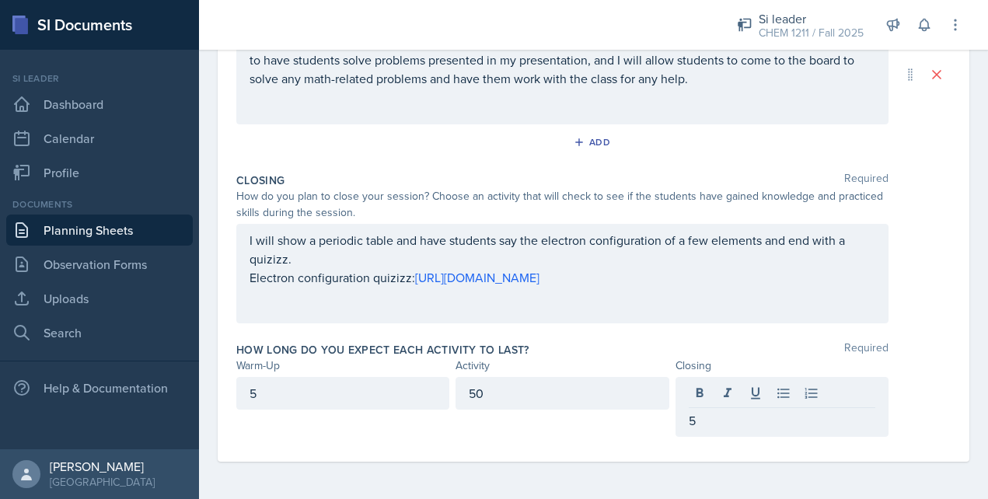
click at [683, 325] on div "Closing Required How do you plan to close your session? Choose an activity that…" at bounding box center [593, 251] width 715 height 170
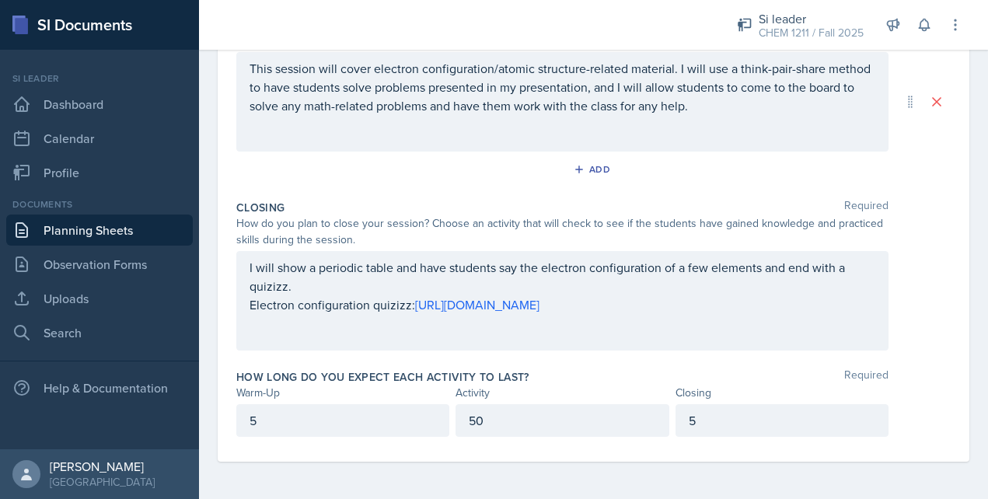
click at [558, 429] on p "50" at bounding box center [562, 420] width 187 height 19
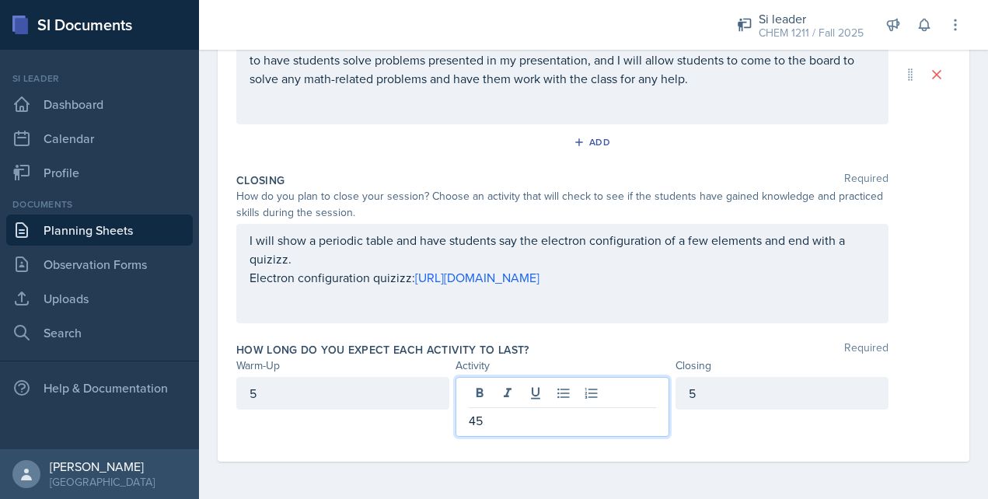
click at [750, 391] on div "5" at bounding box center [782, 393] width 213 height 33
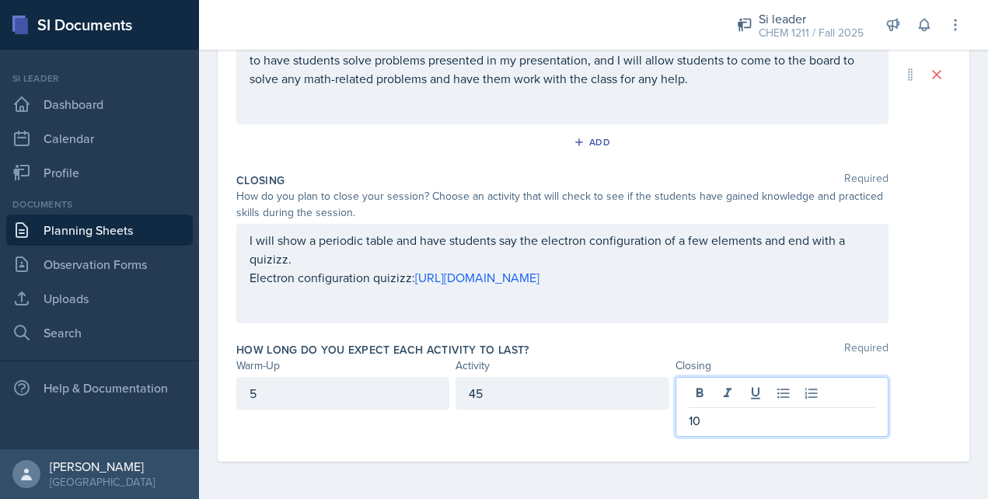
click at [622, 333] on div "Closing Required How do you plan to close your session? Choose an activity that…" at bounding box center [593, 251] width 715 height 170
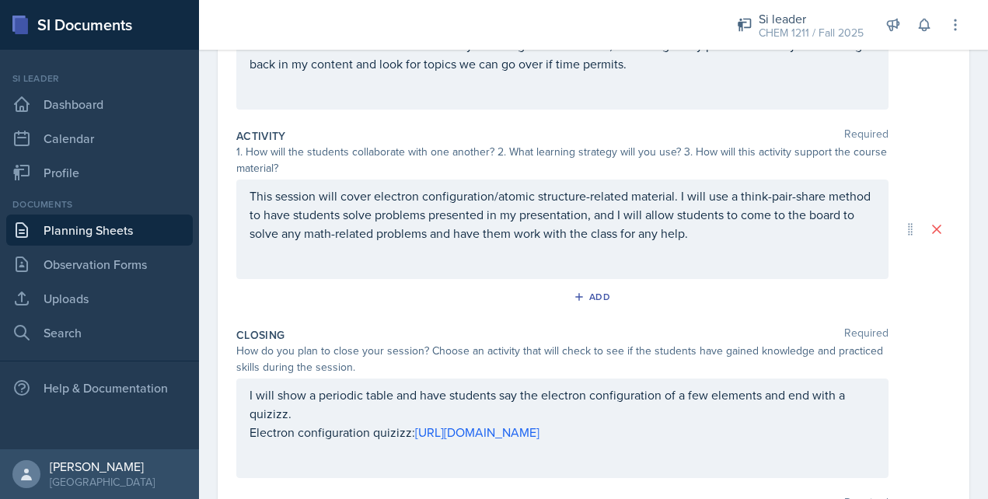
scroll to position [247, 0]
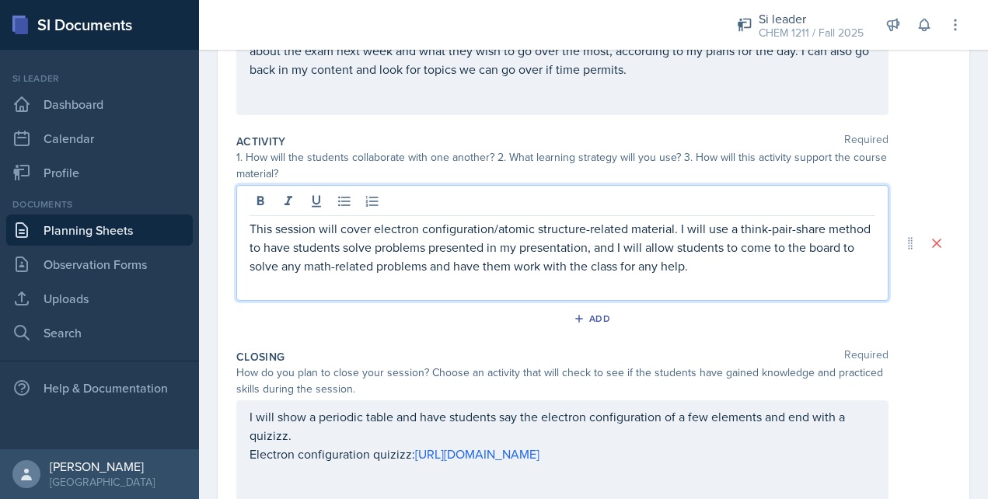
click at [813, 222] on p "This session will cover electron configuration/atomic structure-related materia…" at bounding box center [563, 247] width 626 height 56
click at [740, 282] on p at bounding box center [563, 284] width 626 height 19
drag, startPoint x: 711, startPoint y: 269, endPoint x: 586, endPoint y: 264, distance: 125.3
click at [586, 264] on p "This session will cover electron configuration/atomic structure-related materia…" at bounding box center [563, 247] width 626 height 56
click at [655, 345] on div "Closing Required How do you plan to close your session? Choose an activity that…" at bounding box center [593, 428] width 715 height 170
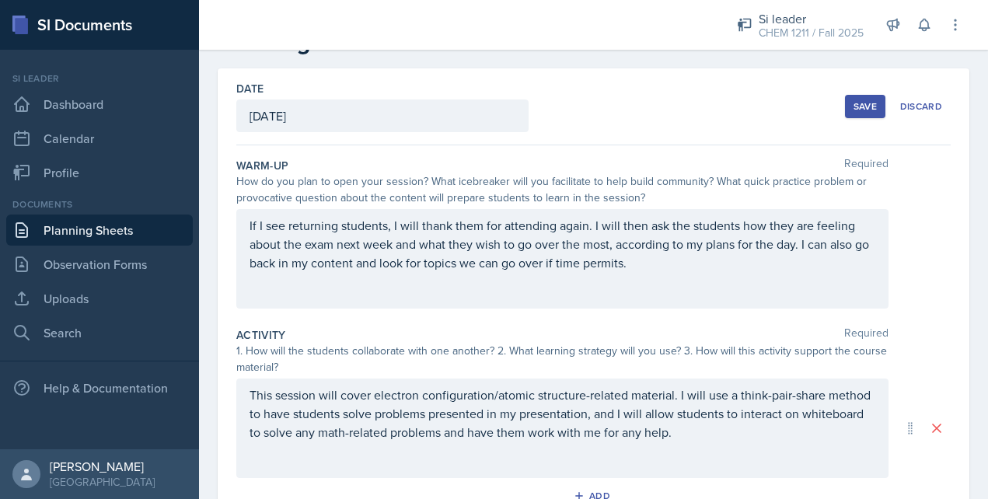
scroll to position [0, 0]
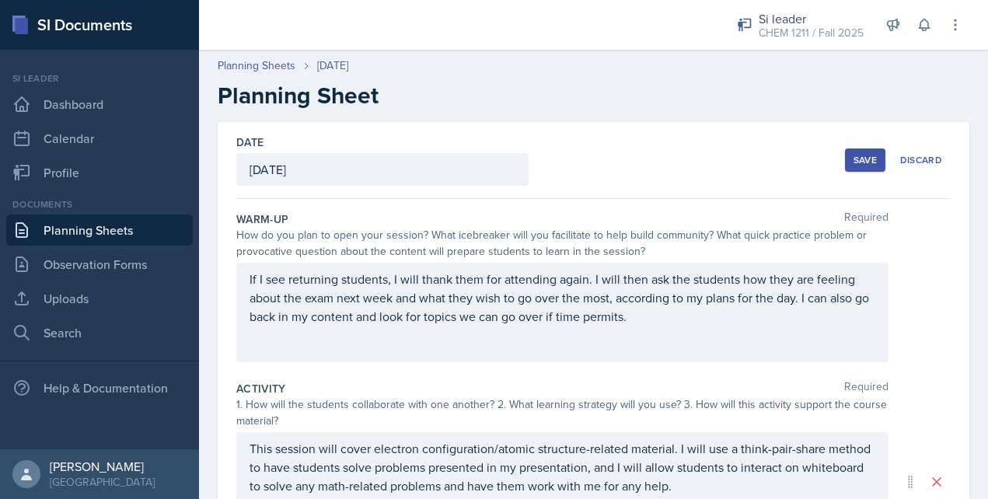
click at [875, 156] on div "Save" at bounding box center [865, 160] width 23 height 12
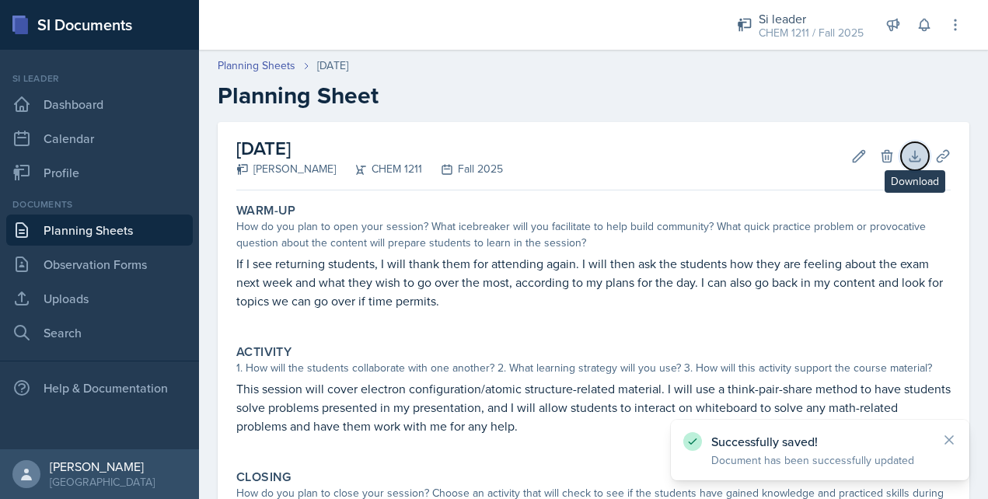
click at [918, 164] on button "Download" at bounding box center [915, 156] width 28 height 28
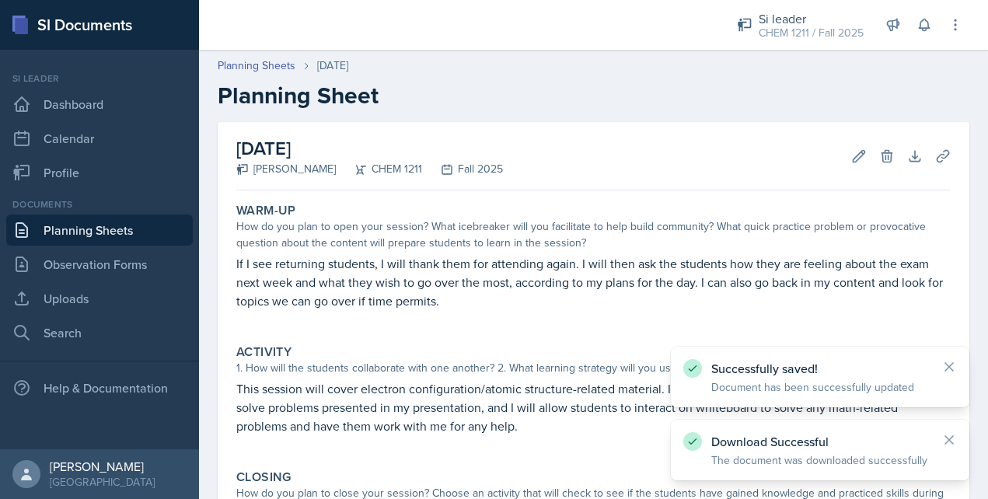
click at [735, 194] on div "[DATE] [PERSON_NAME] CHEM 1211 Fall 2025 Edit Delete Download Uploads Autosavin…" at bounding box center [594, 419] width 752 height 594
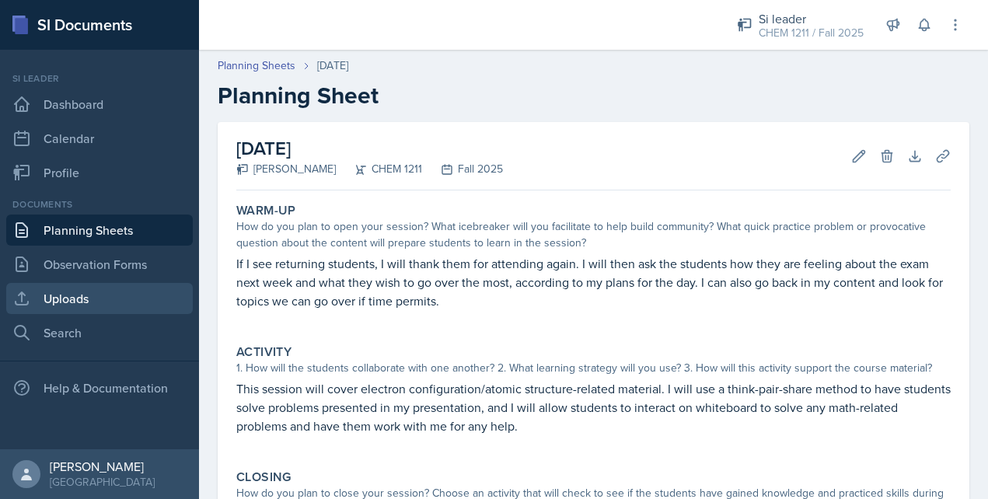
click at [78, 290] on link "Uploads" at bounding box center [99, 298] width 187 height 31
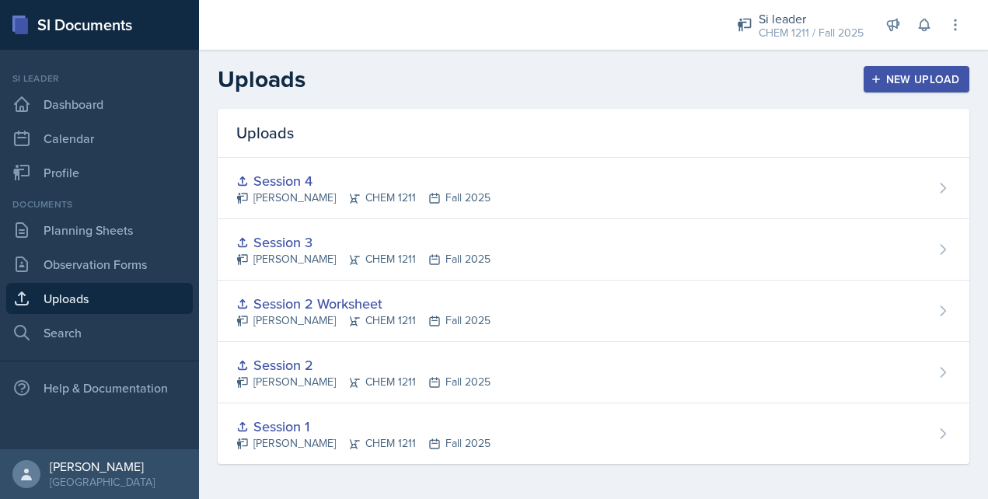
click at [880, 80] on icon "button" at bounding box center [876, 79] width 11 height 11
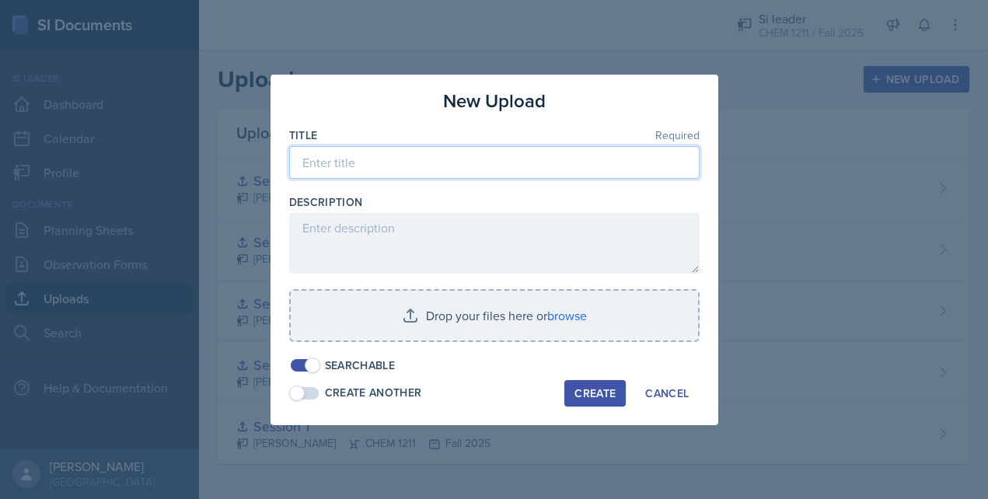
click at [462, 158] on input at bounding box center [494, 162] width 411 height 33
type input "Session 5"
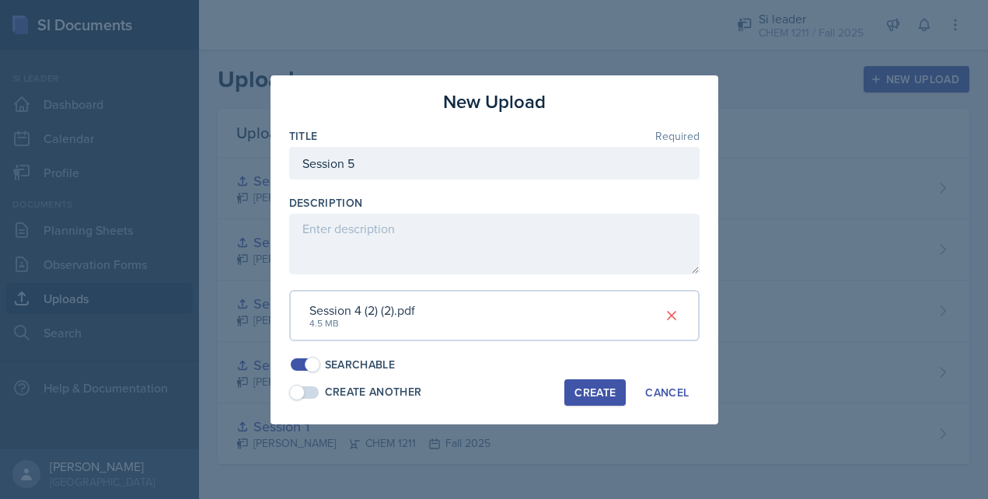
click at [595, 386] on div "Create" at bounding box center [595, 392] width 41 height 12
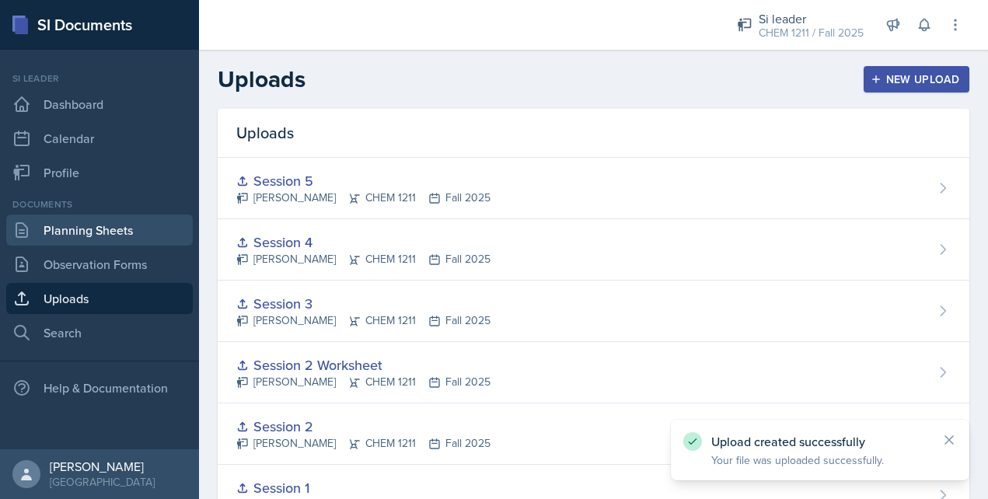
click at [114, 238] on link "Planning Sheets" at bounding box center [99, 230] width 187 height 31
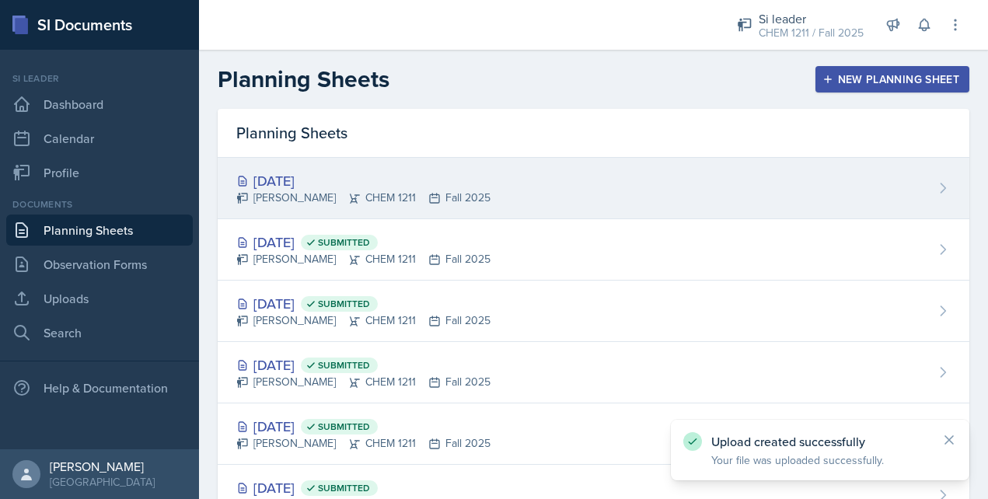
click at [642, 170] on div "[DATE] [PERSON_NAME] CHEM 1211 Fall 2025" at bounding box center [594, 188] width 752 height 61
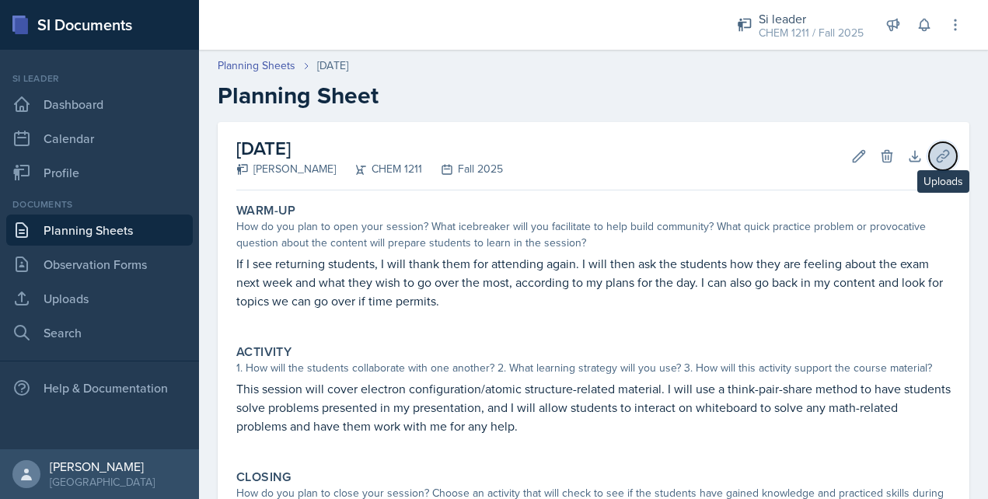
click at [944, 156] on icon at bounding box center [944, 157] width 16 height 16
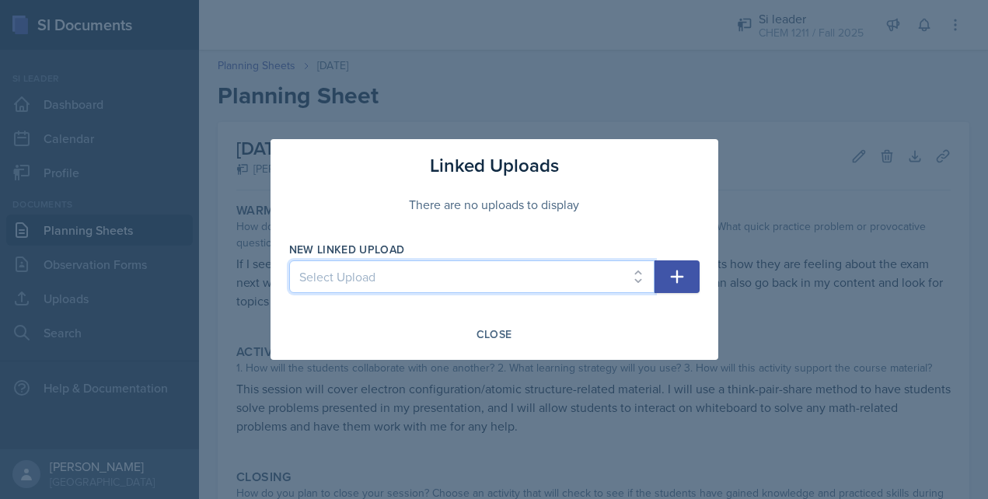
click at [523, 280] on select "Select Upload Session 1 Session 2 Session 2 Worksheet Session 3 Session 4 Sessi…" at bounding box center [471, 277] width 365 height 33
select select "e09e7d6b-15d3-491d-b41f-4b9523bb0276"
click at [289, 261] on select "Select Upload Session 1 Session 2 Session 2 Worksheet Session 3 Session 4 Sessi…" at bounding box center [471, 277] width 365 height 33
click at [686, 272] on icon "button" at bounding box center [677, 277] width 19 height 19
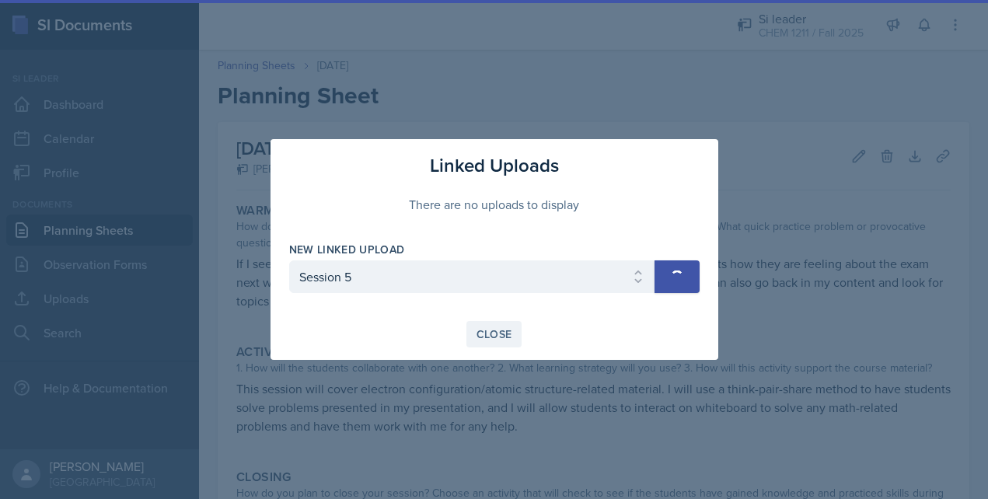
select select
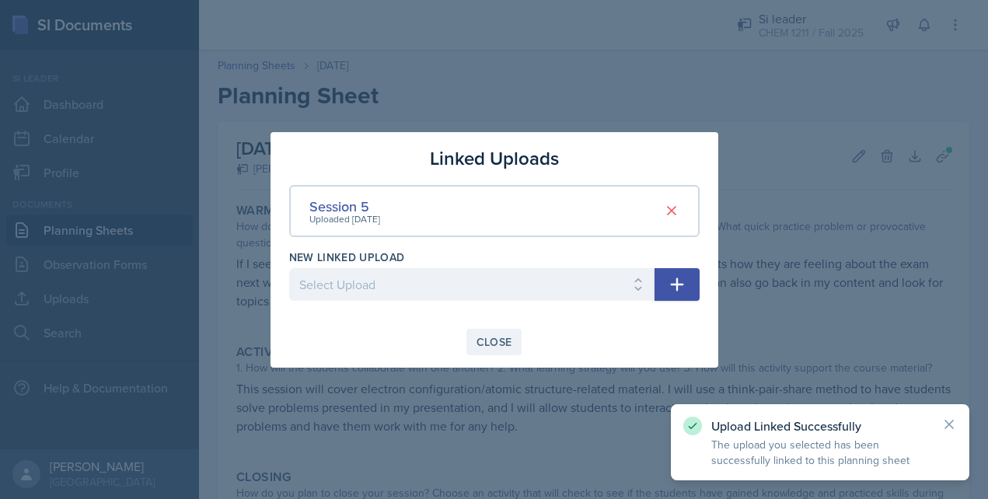
click at [499, 332] on button "Close" at bounding box center [495, 342] width 56 height 26
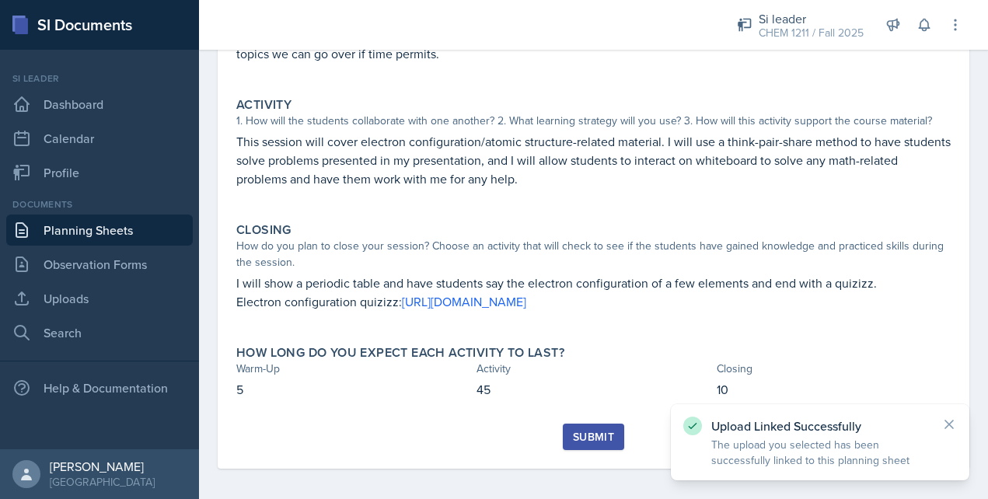
scroll to position [251, 0]
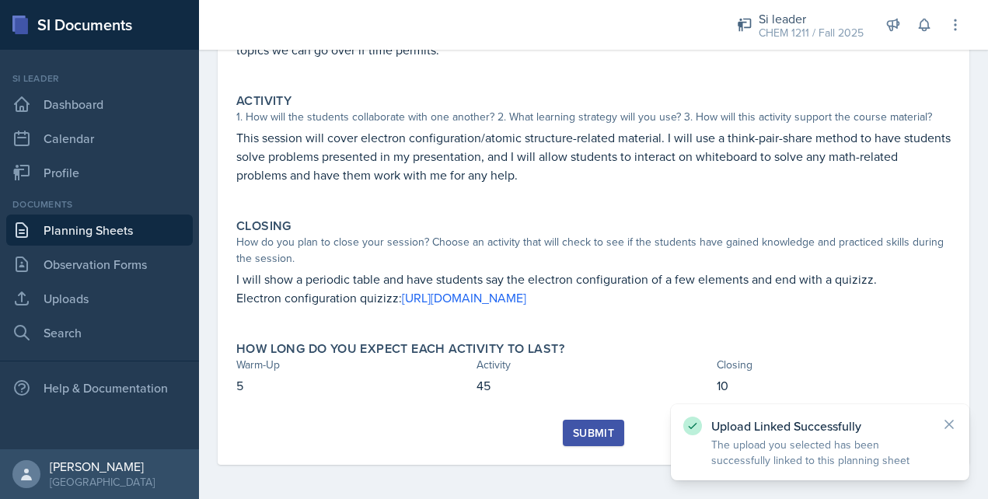
click at [613, 433] on div "Submit" at bounding box center [593, 433] width 41 height 12
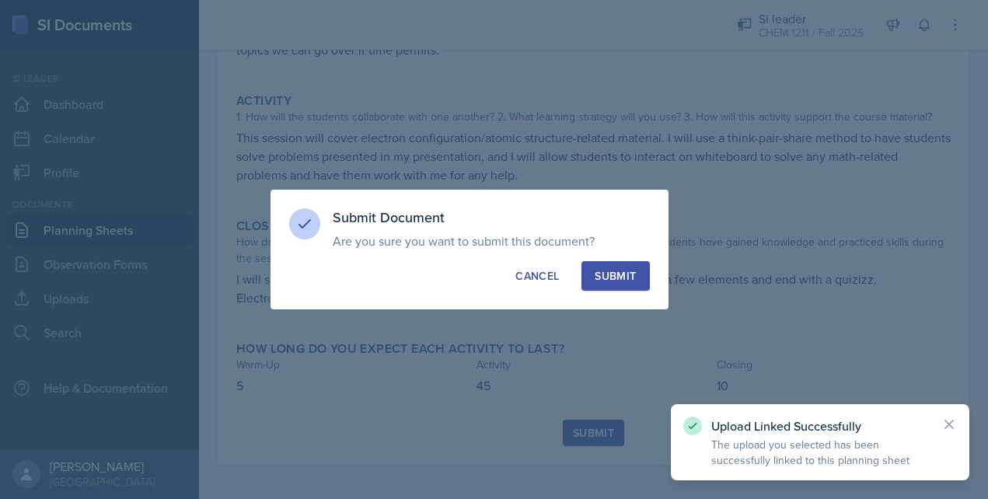
click at [610, 276] on div "Submit" at bounding box center [615, 276] width 41 height 16
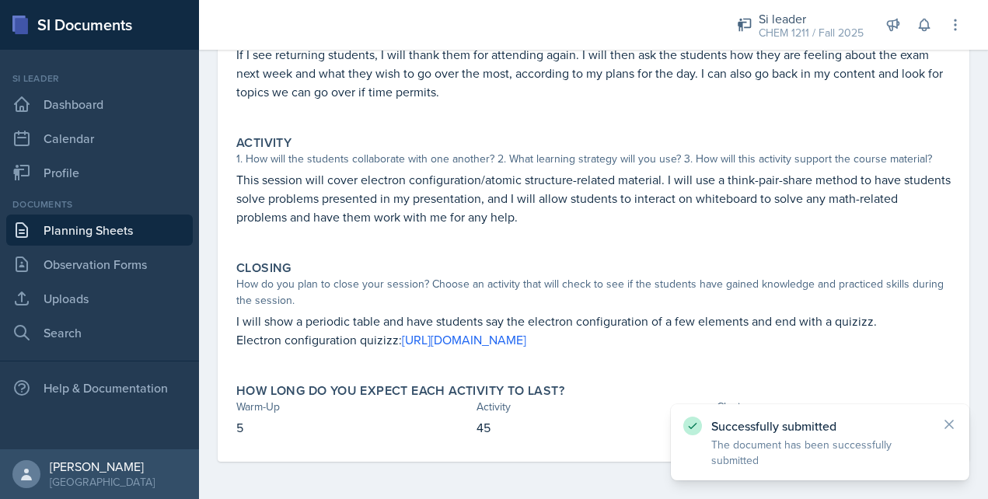
scroll to position [0, 0]
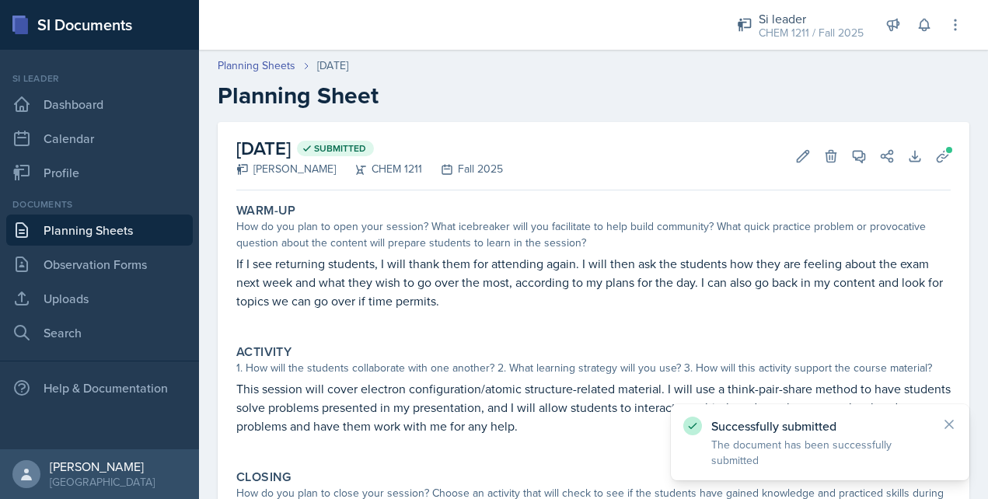
click at [118, 238] on link "Planning Sheets" at bounding box center [99, 230] width 187 height 31
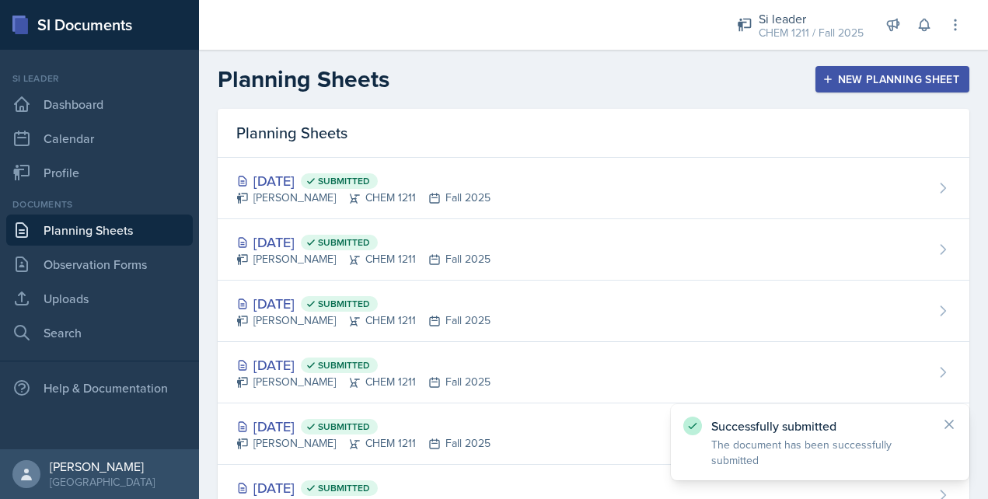
click at [862, 89] on button "New Planning Sheet" at bounding box center [893, 79] width 154 height 26
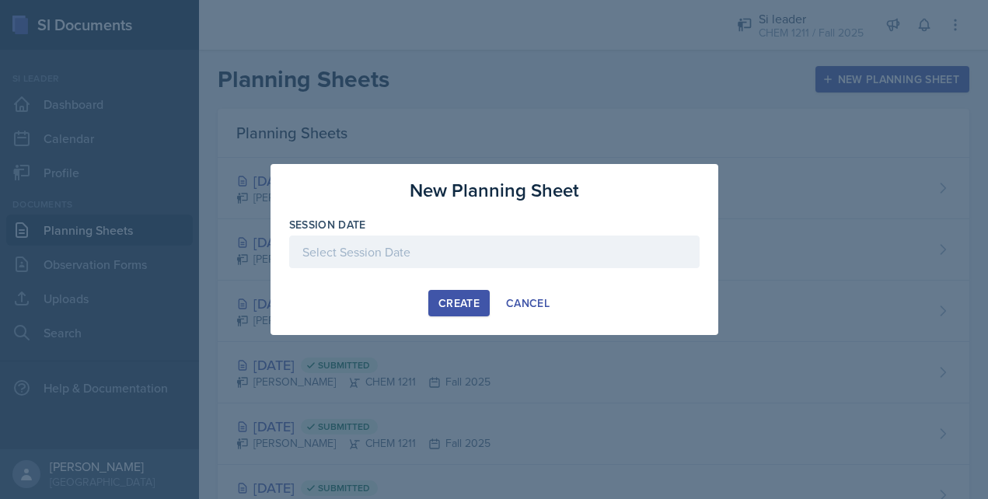
click at [473, 248] on div at bounding box center [494, 252] width 411 height 33
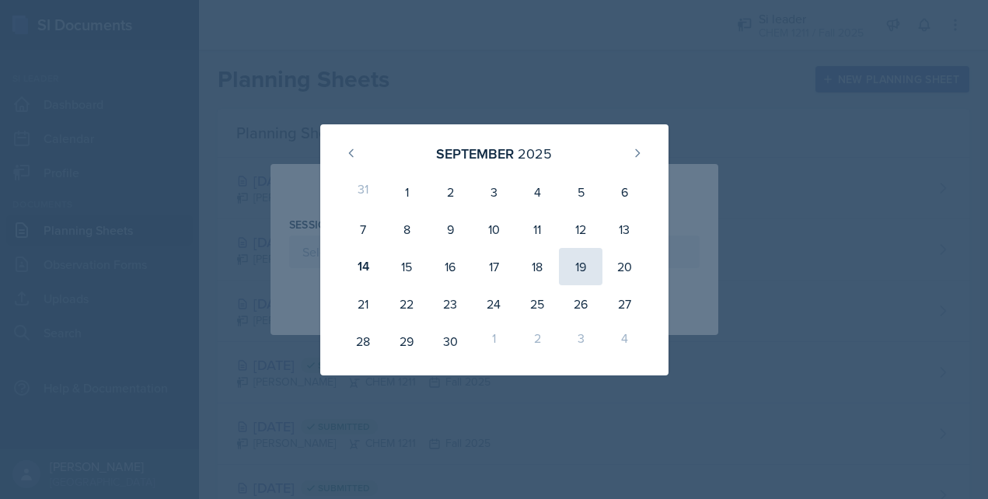
click at [574, 264] on div "19" at bounding box center [581, 266] width 44 height 37
type input "[DATE]"
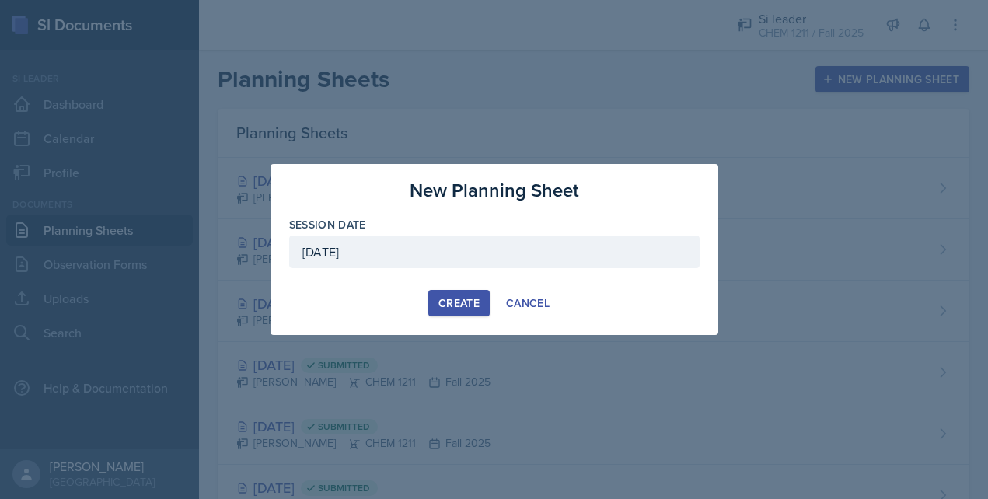
click at [449, 303] on div "Create" at bounding box center [459, 303] width 41 height 12
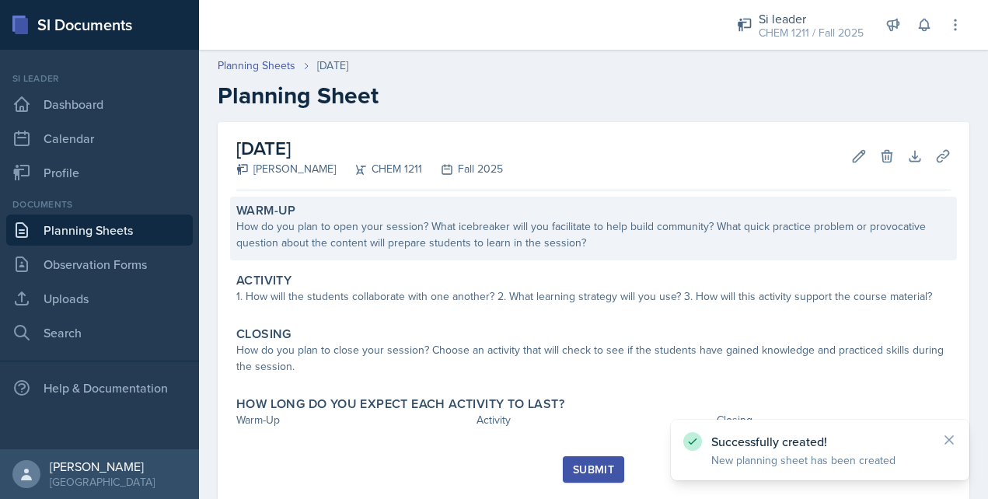
click at [411, 245] on div "How do you plan to open your session? What icebreaker will you facilitate to he…" at bounding box center [593, 235] width 715 height 33
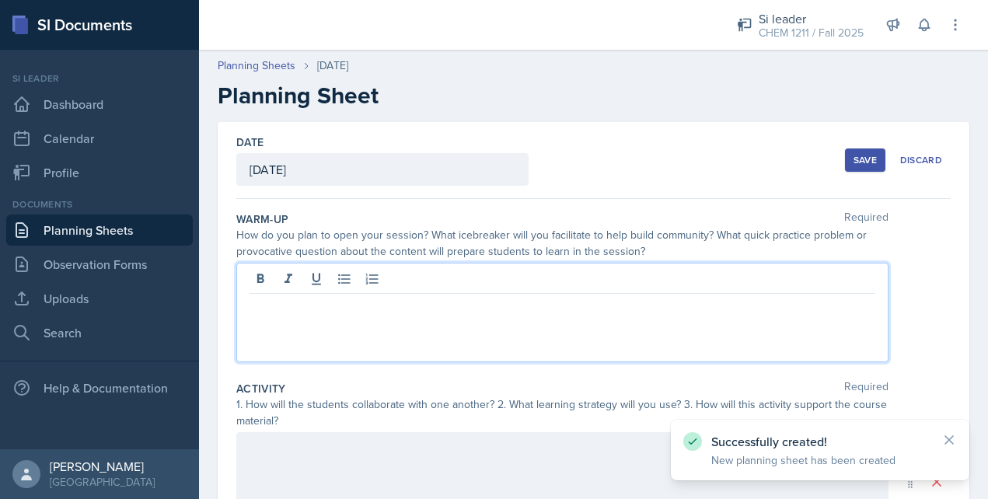
click at [399, 284] on div at bounding box center [562, 313] width 652 height 100
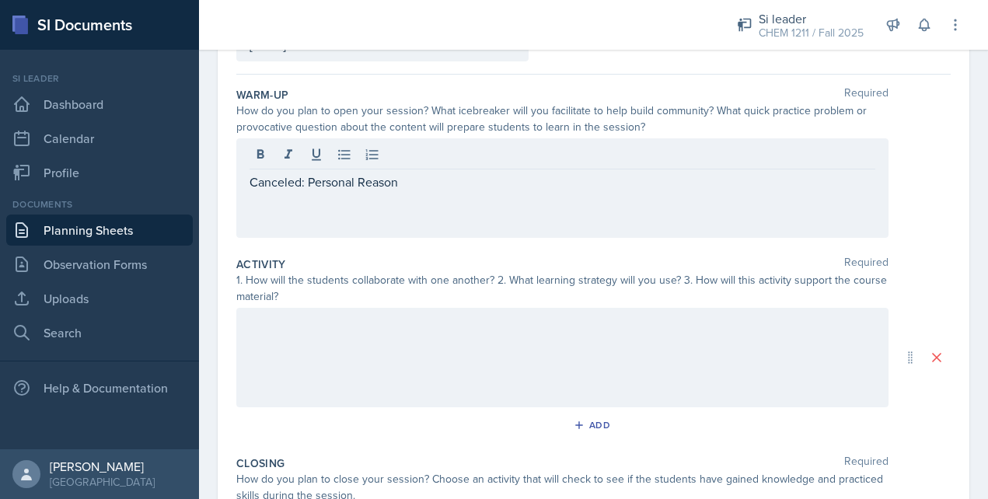
click at [357, 377] on div at bounding box center [562, 358] width 652 height 100
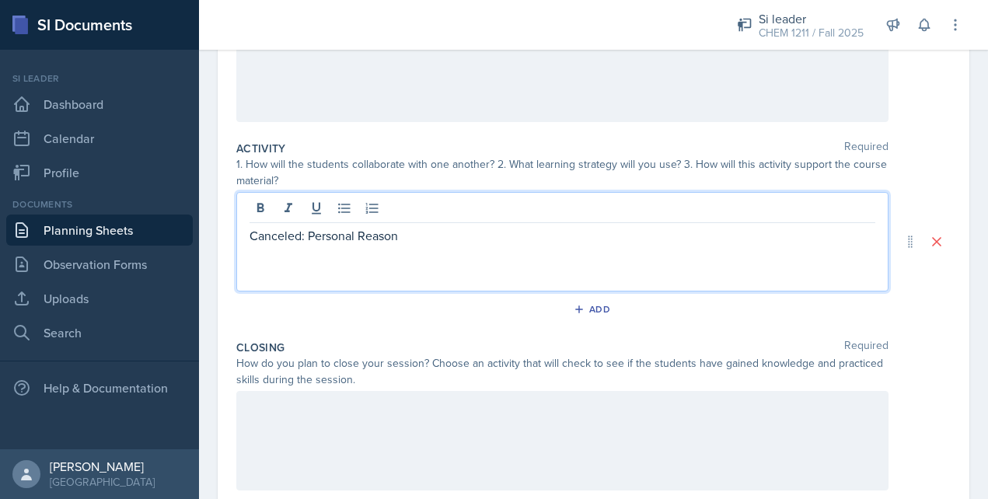
scroll to position [380, 0]
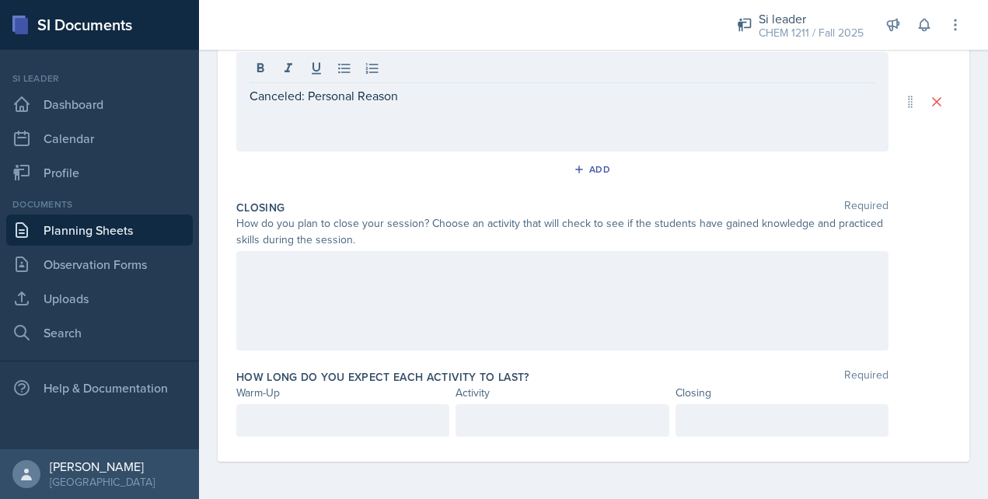
click at [350, 298] on div at bounding box center [562, 301] width 652 height 100
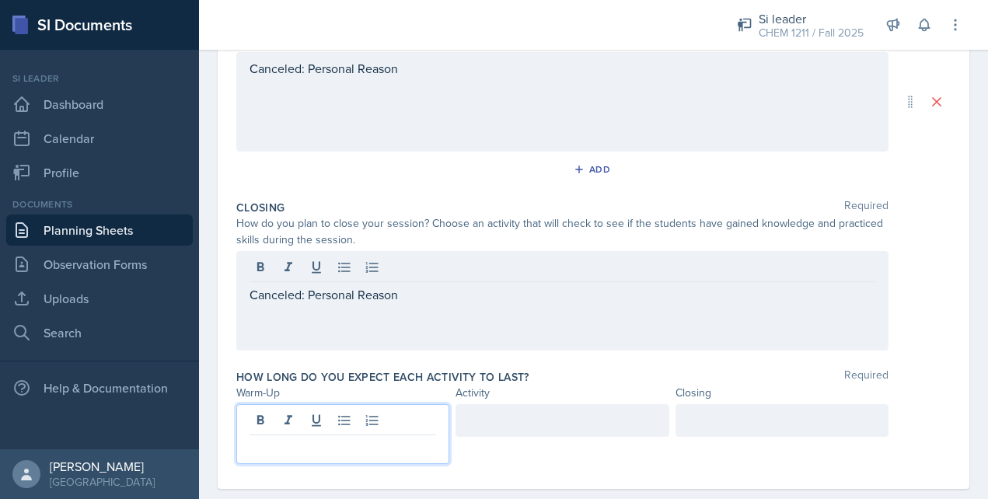
click at [270, 439] on p at bounding box center [343, 448] width 187 height 19
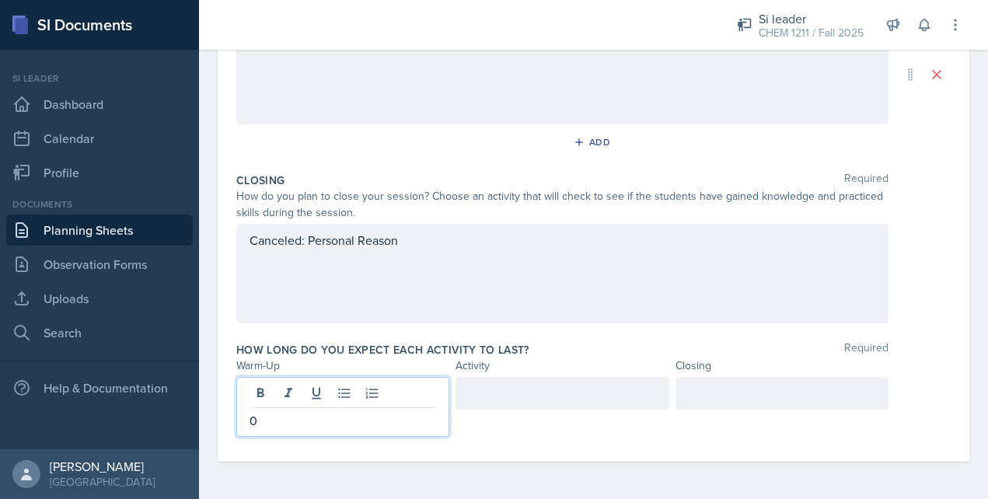
click at [463, 392] on div at bounding box center [562, 393] width 213 height 33
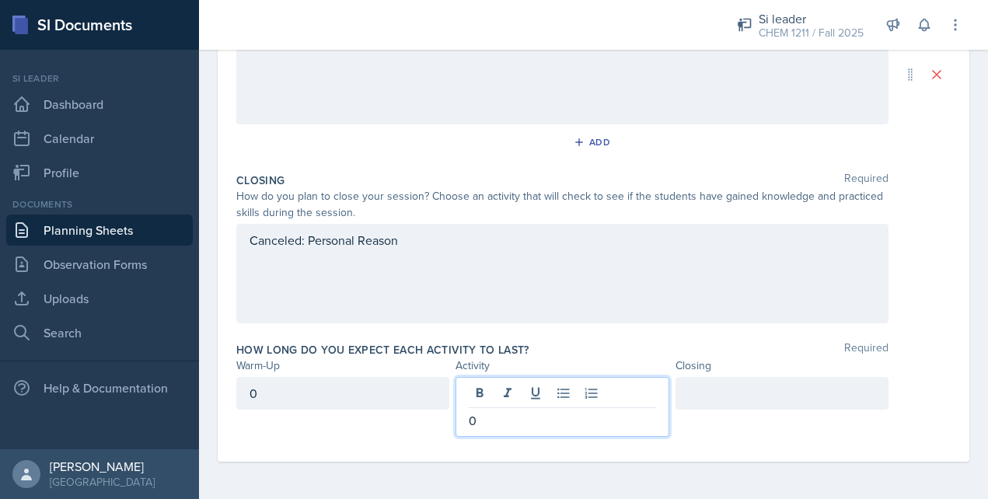
click at [738, 387] on div at bounding box center [782, 393] width 213 height 33
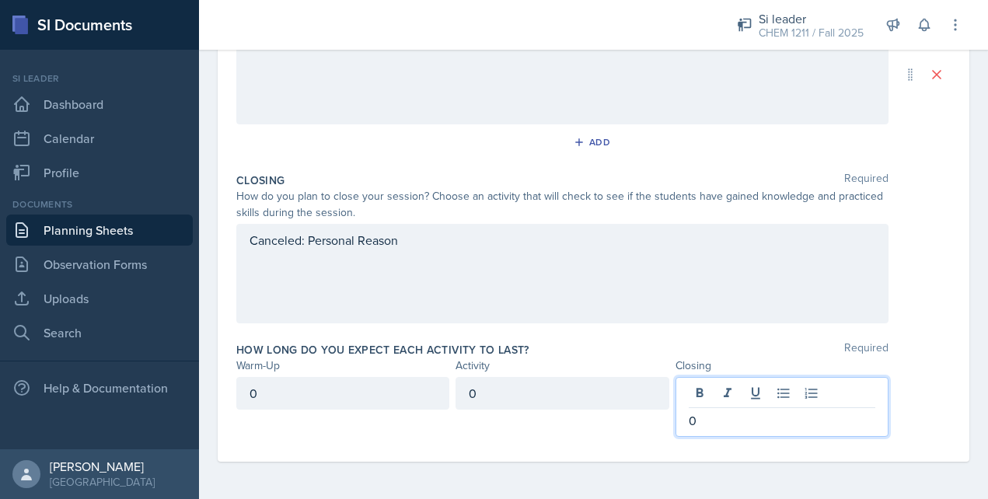
click at [661, 257] on div "Canceled: Personal Reason" at bounding box center [562, 274] width 652 height 100
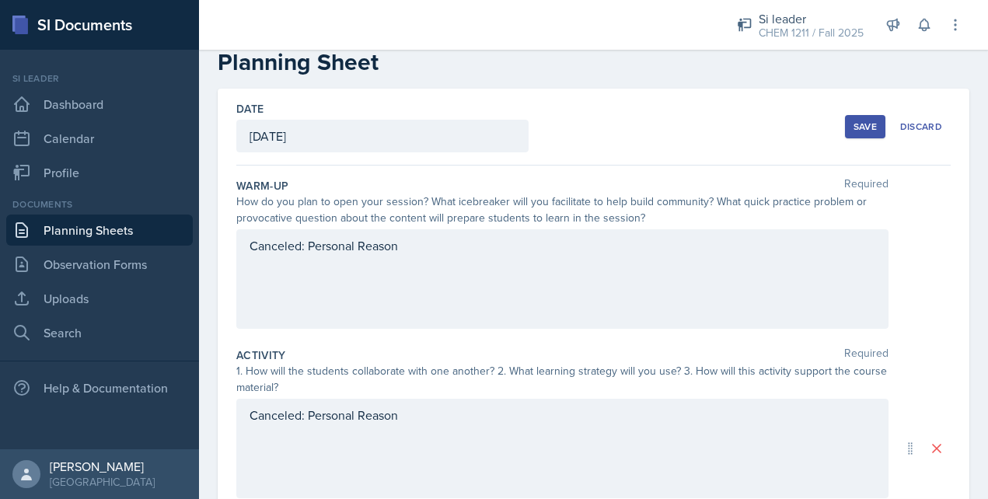
scroll to position [0, 0]
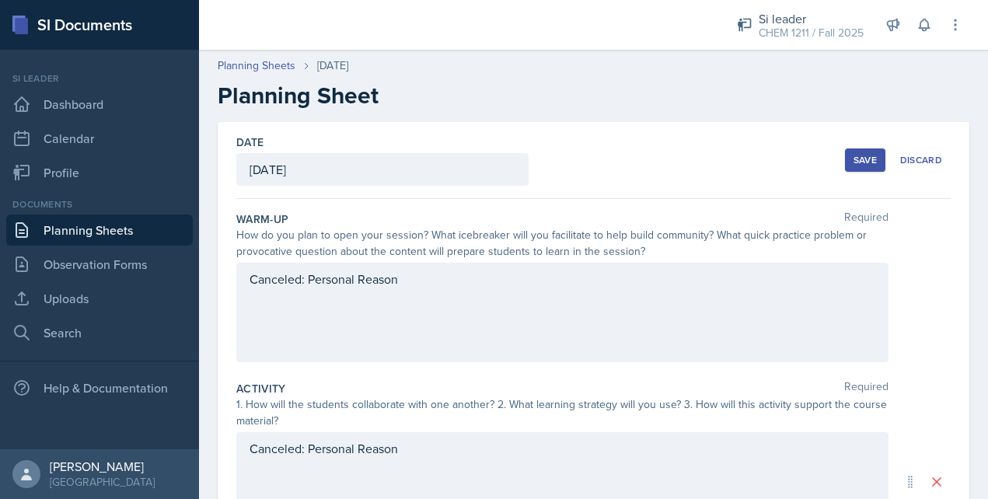
click at [858, 154] on div "Save" at bounding box center [865, 160] width 23 height 12
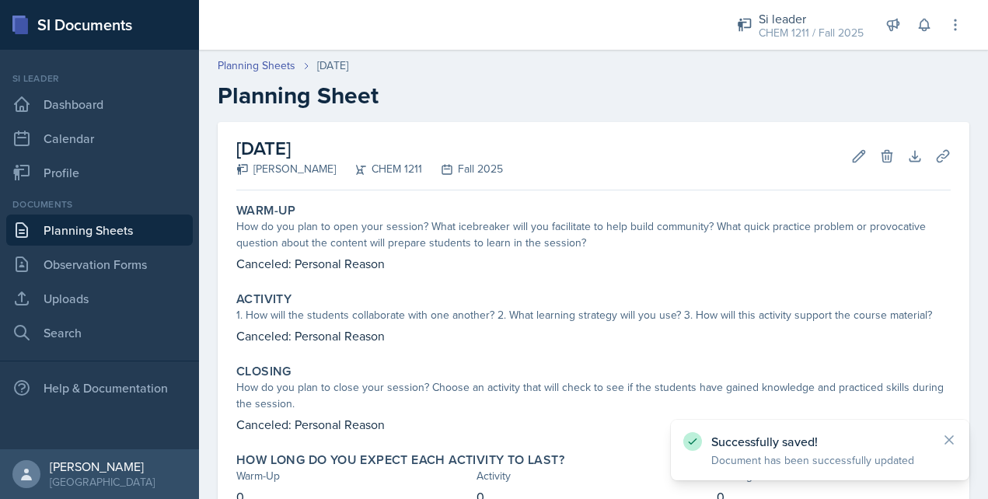
scroll to position [114, 0]
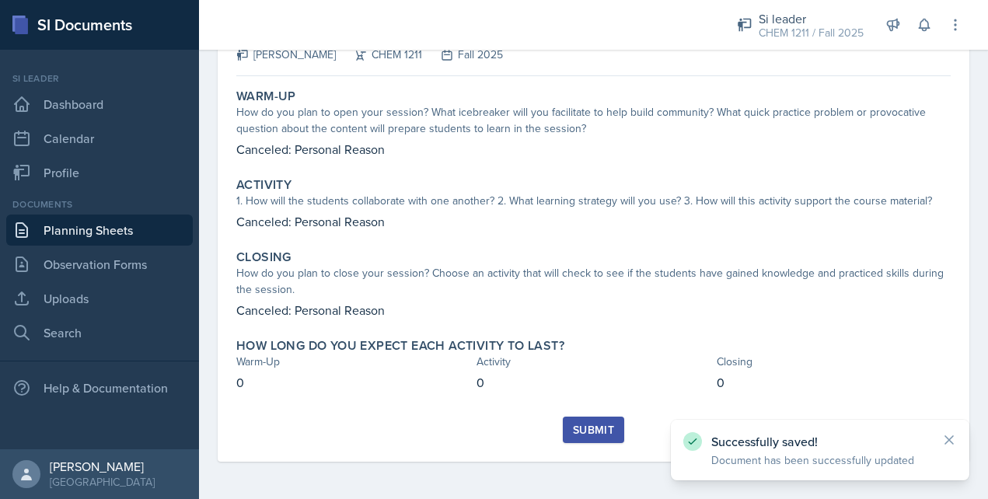
click at [600, 424] on div "Submit" at bounding box center [593, 430] width 41 height 12
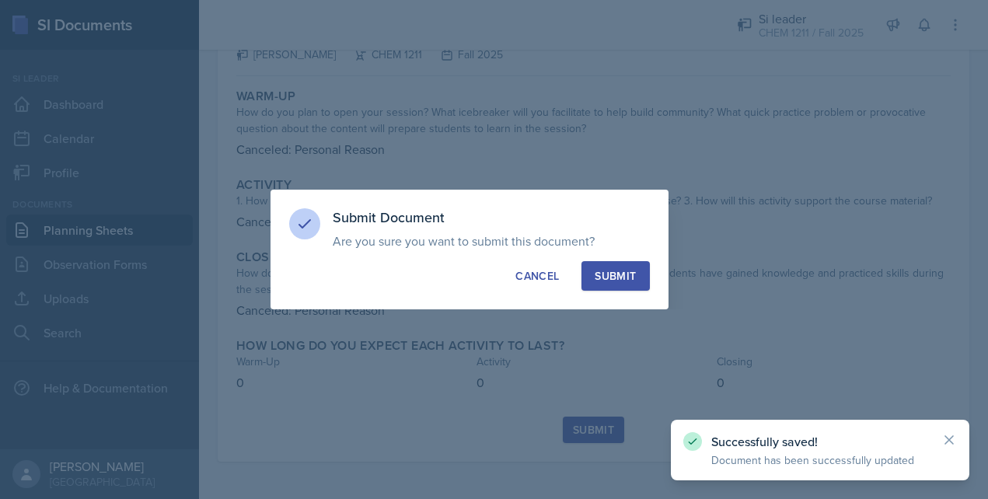
click at [624, 283] on div "Submit" at bounding box center [615, 276] width 41 height 16
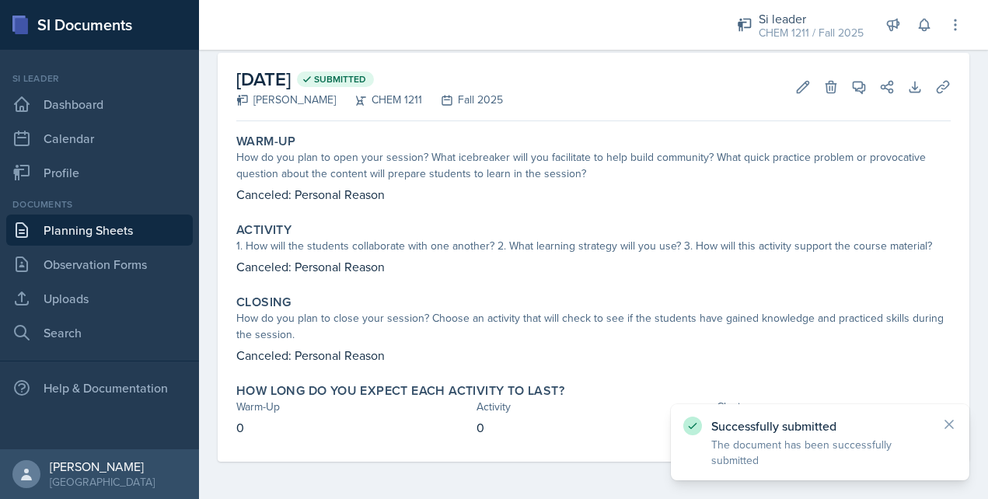
scroll to position [69, 0]
click at [86, 225] on link "Planning Sheets" at bounding box center [99, 230] width 187 height 31
